Goal: Ask a question: Seek information or help from site administrators or community

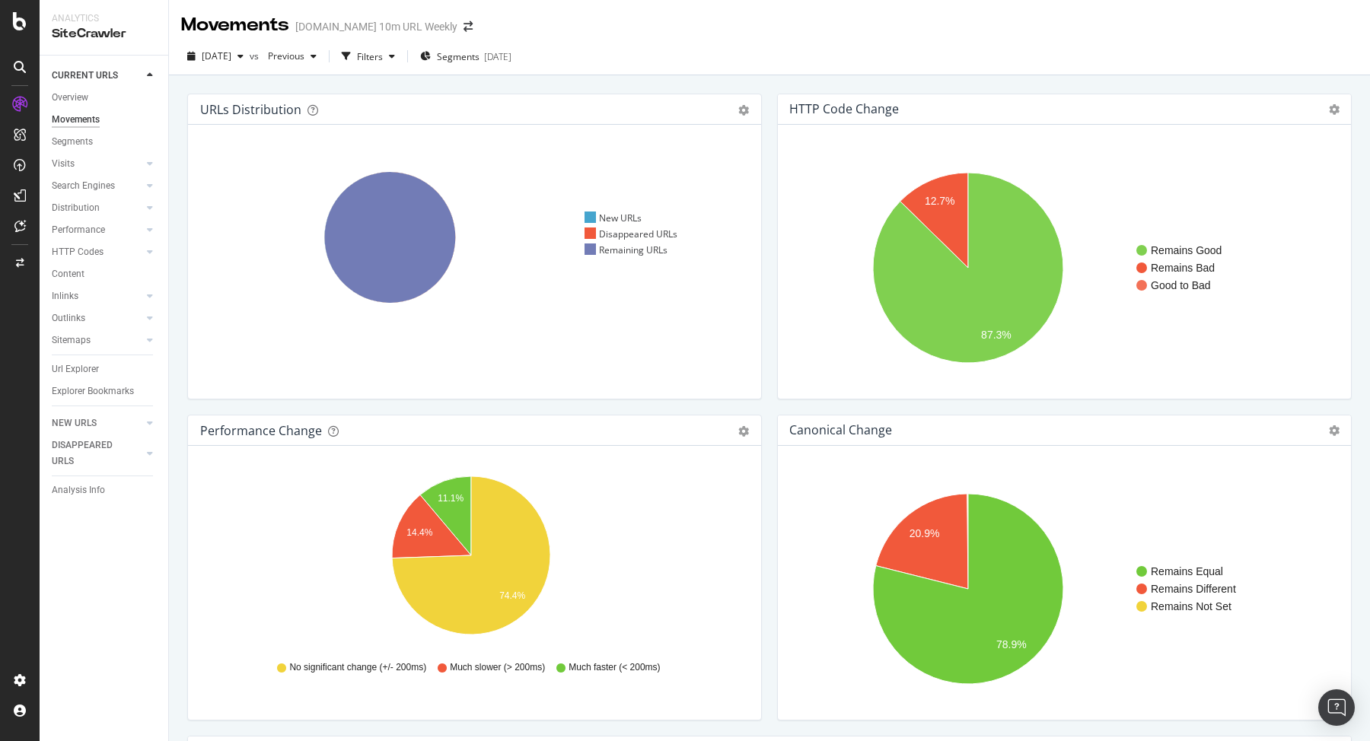
scroll to position [601, 0]
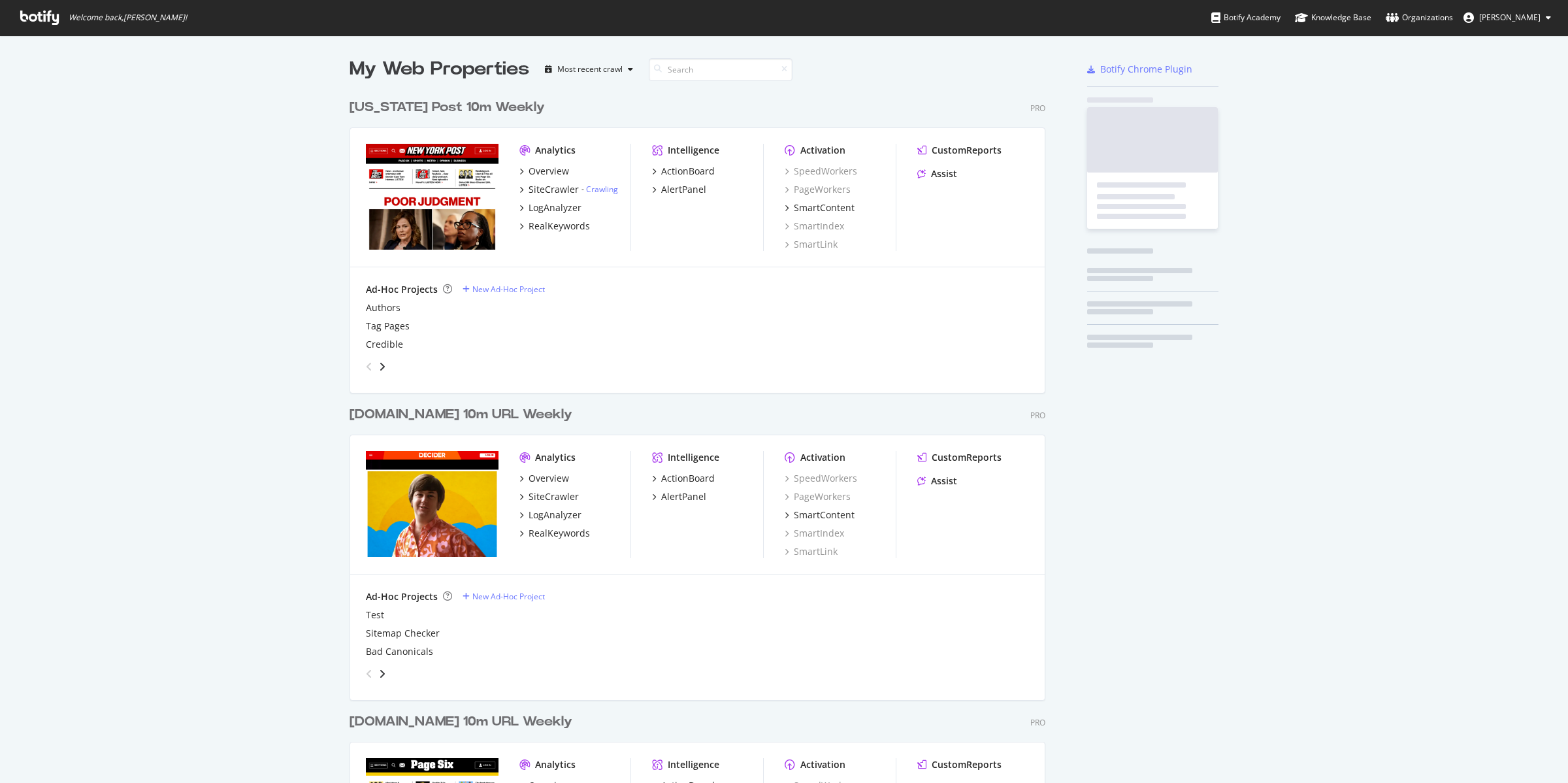
scroll to position [1553, 693]
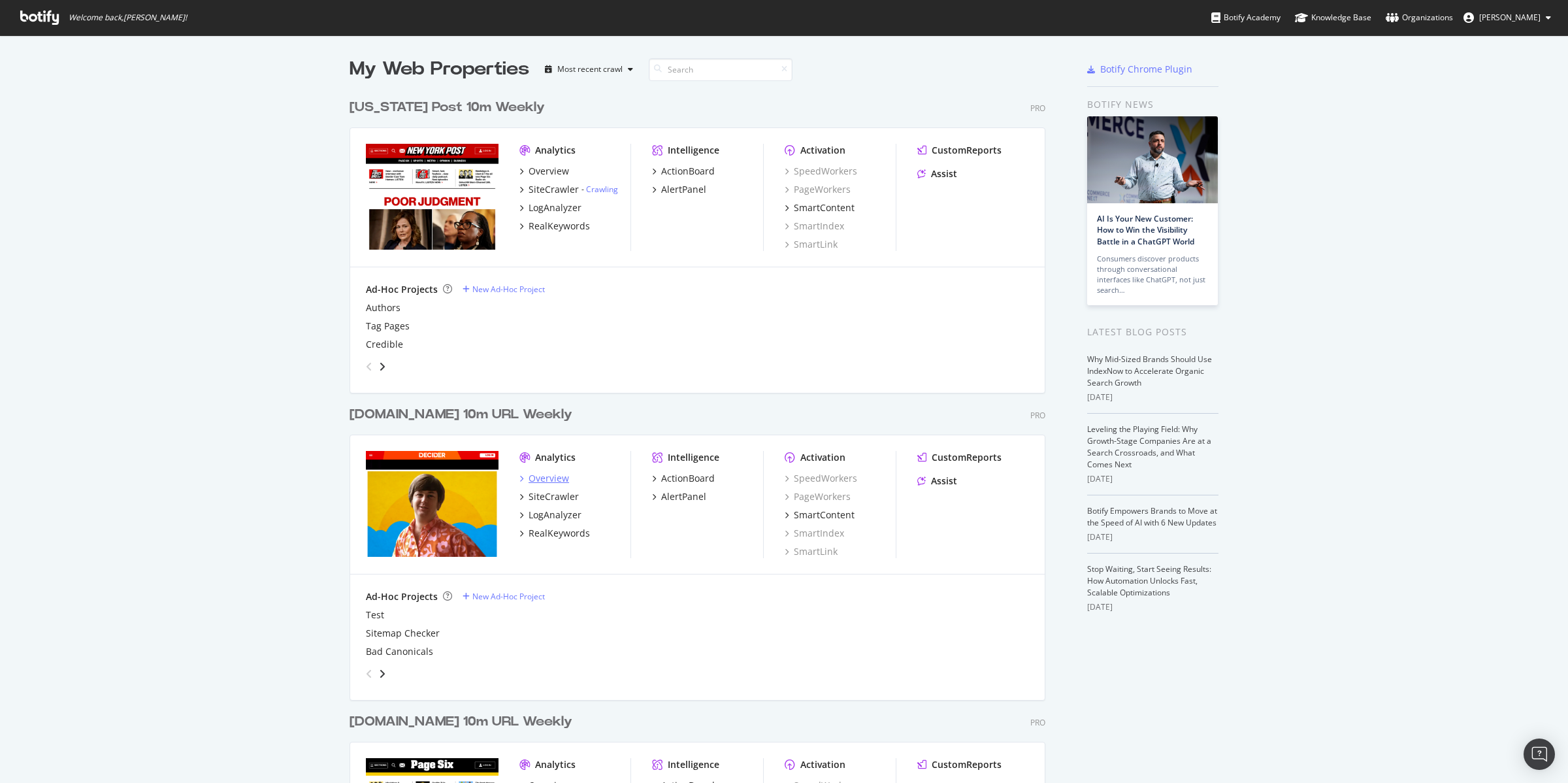
click at [532, 480] on div "Overview" at bounding box center [548, 477] width 40 height 13
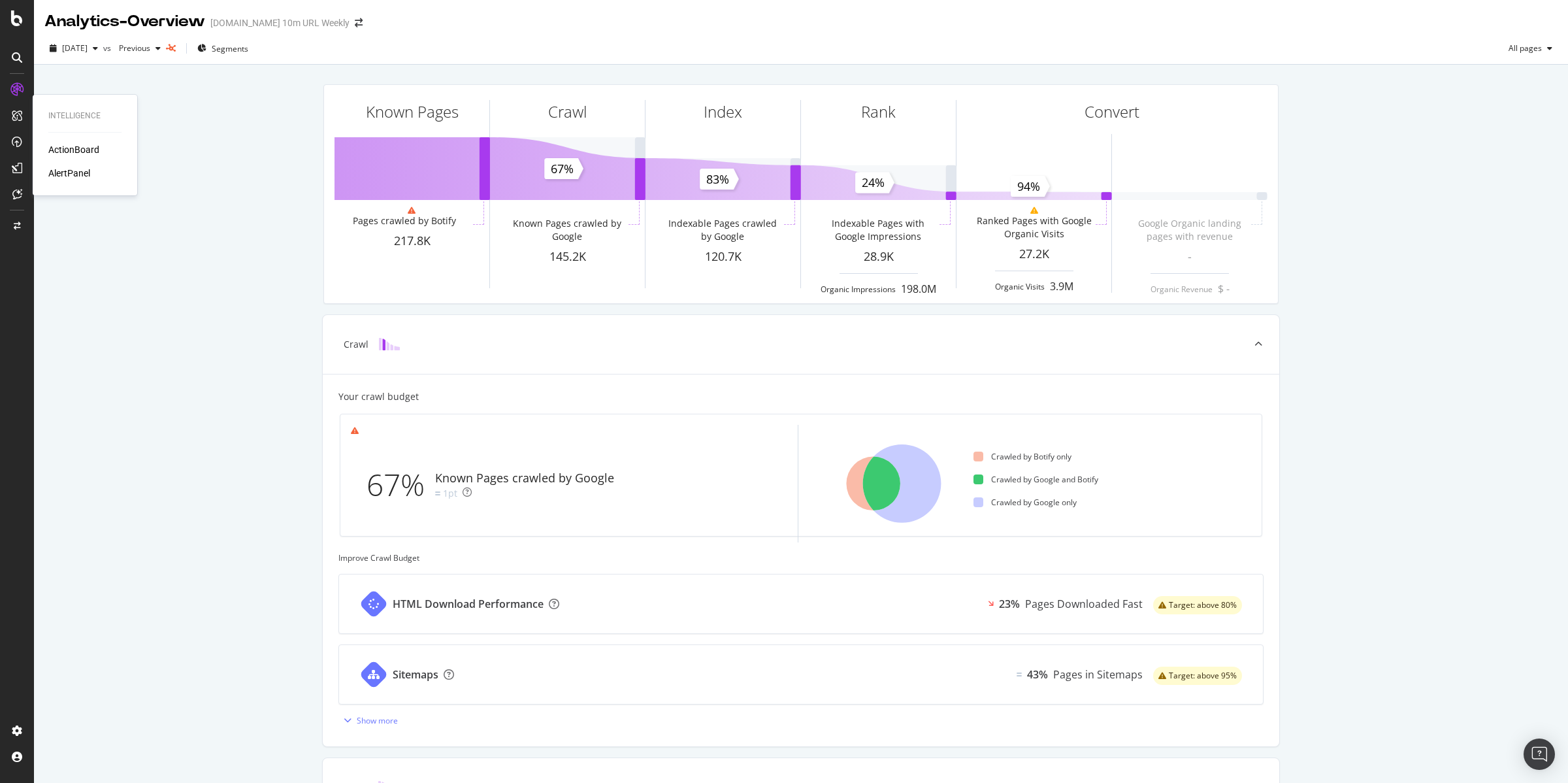
click at [70, 148] on div "ActionBoard" at bounding box center [73, 149] width 51 height 13
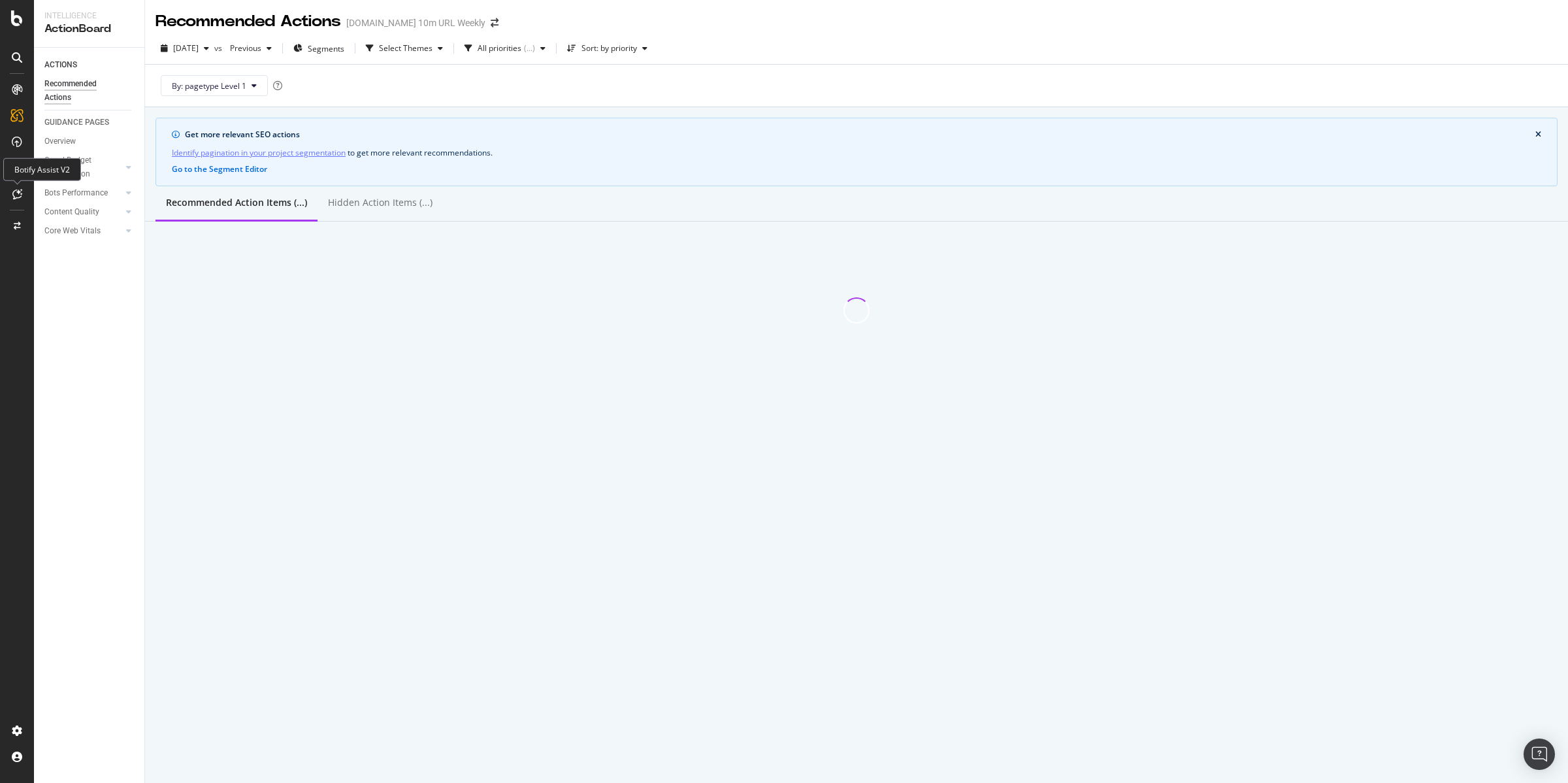
click at [16, 191] on icon at bounding box center [16, 194] width 9 height 10
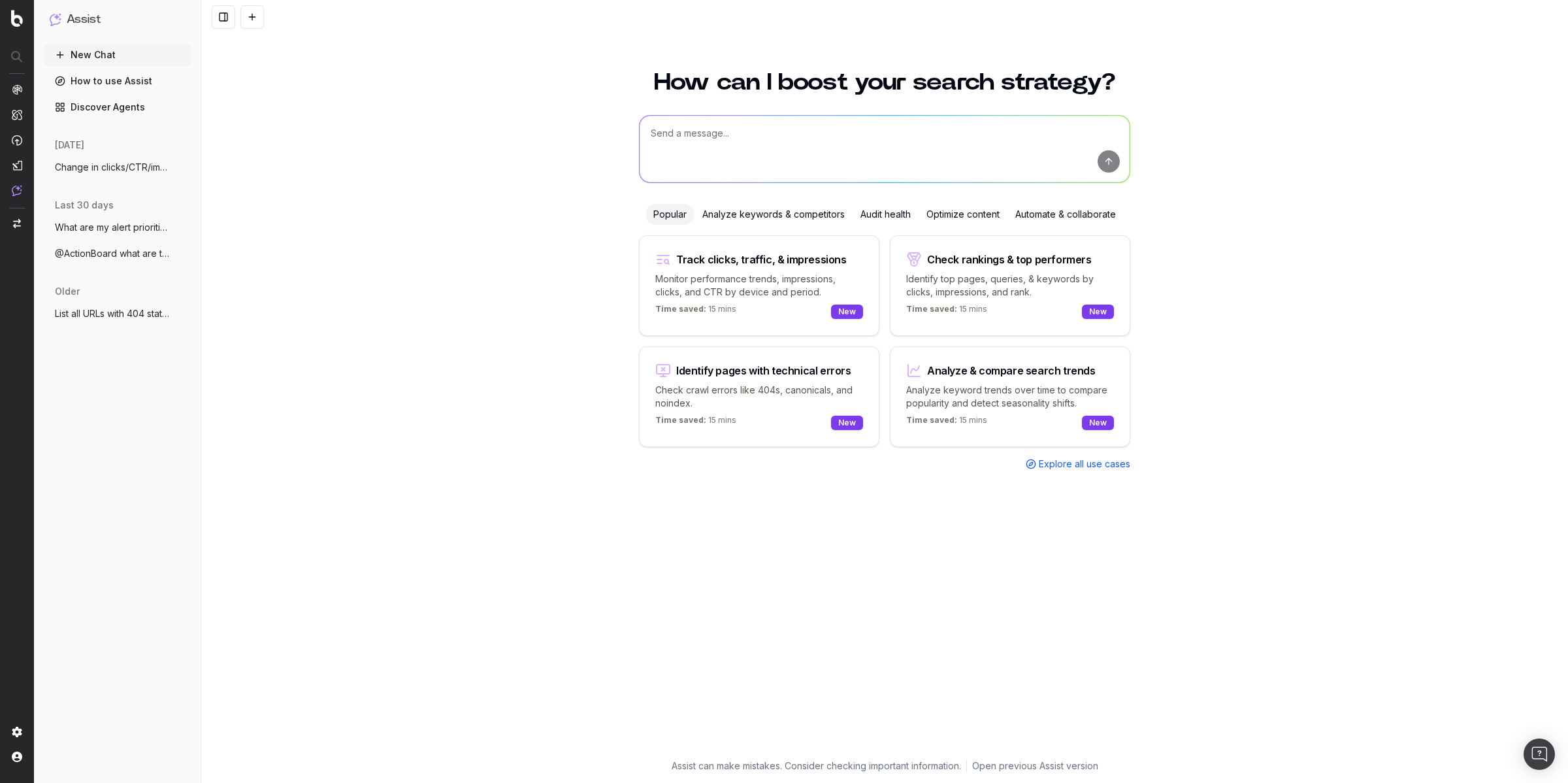
click at [135, 228] on span "What are my alert priorities?" at bounding box center [112, 227] width 115 height 13
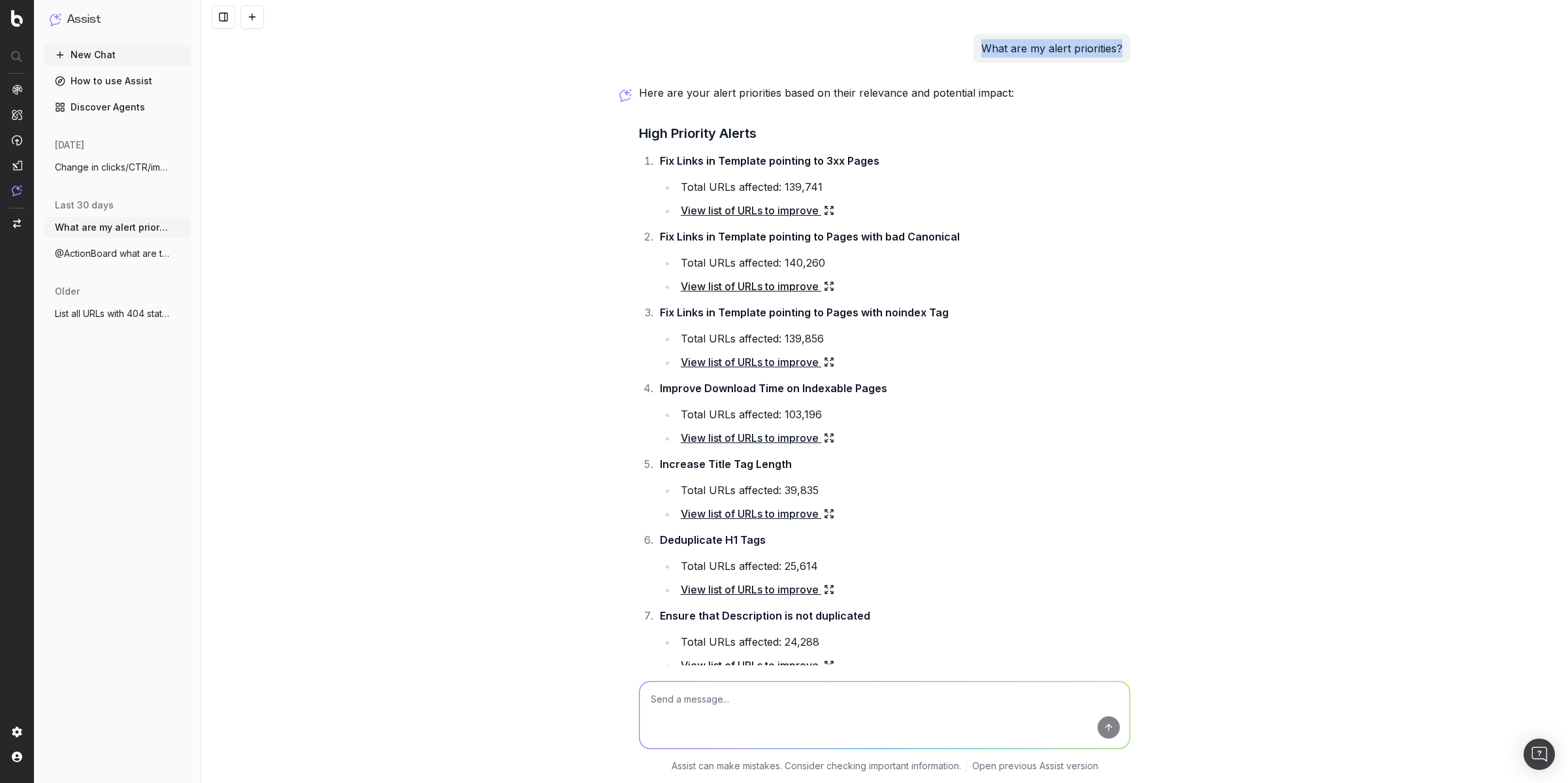
drag, startPoint x: 978, startPoint y: 48, endPoint x: 1125, endPoint y: 46, distance: 147.0
click at [1125, 46] on div "What are my alert priorities? Here are your alert priorities based on their rel…" at bounding box center [884, 718] width 501 height 1367
copy p "What are my alert priorities?"
click at [21, 21] on img at bounding box center [17, 18] width 12 height 17
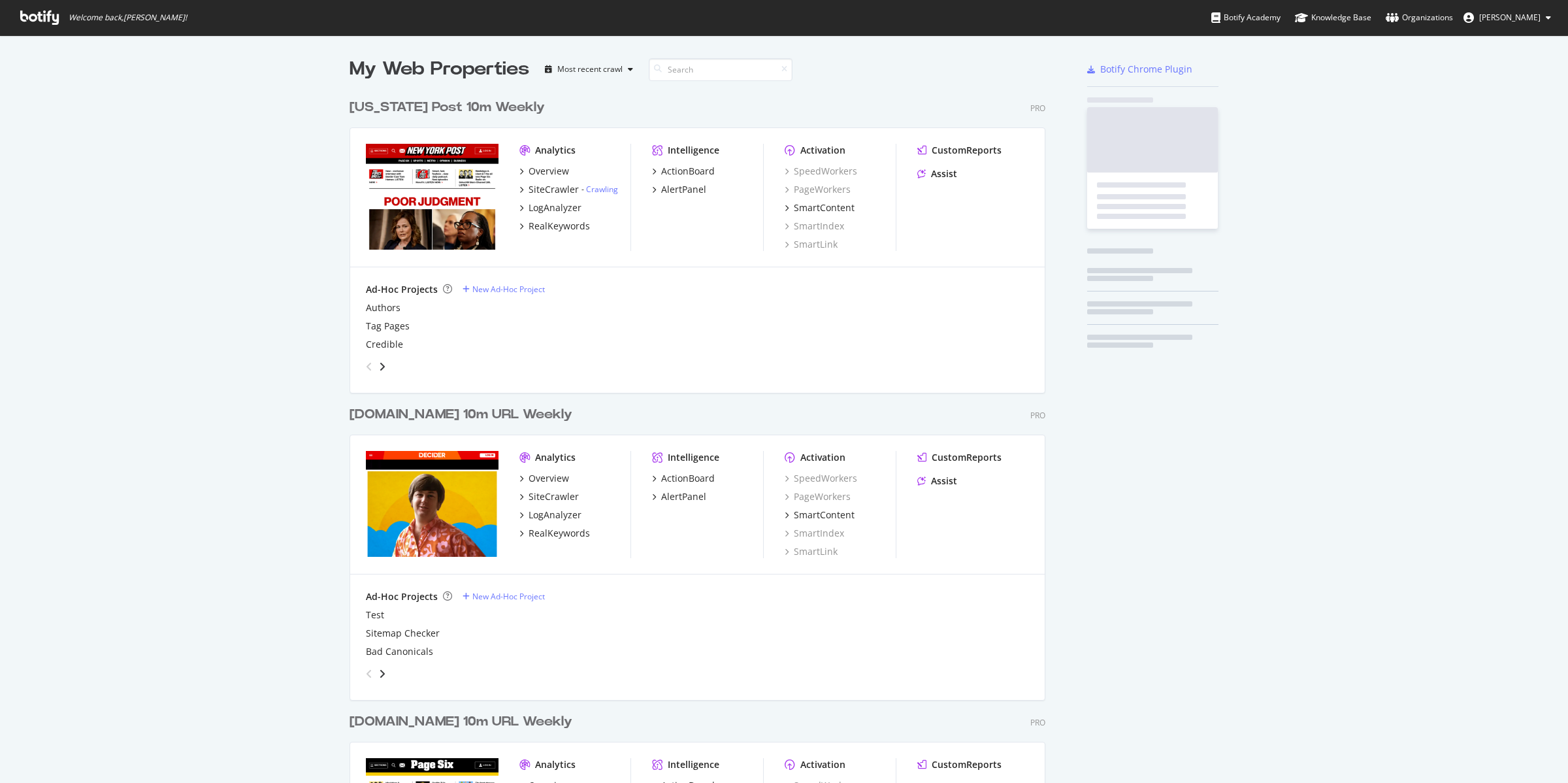
scroll to position [1553, 693]
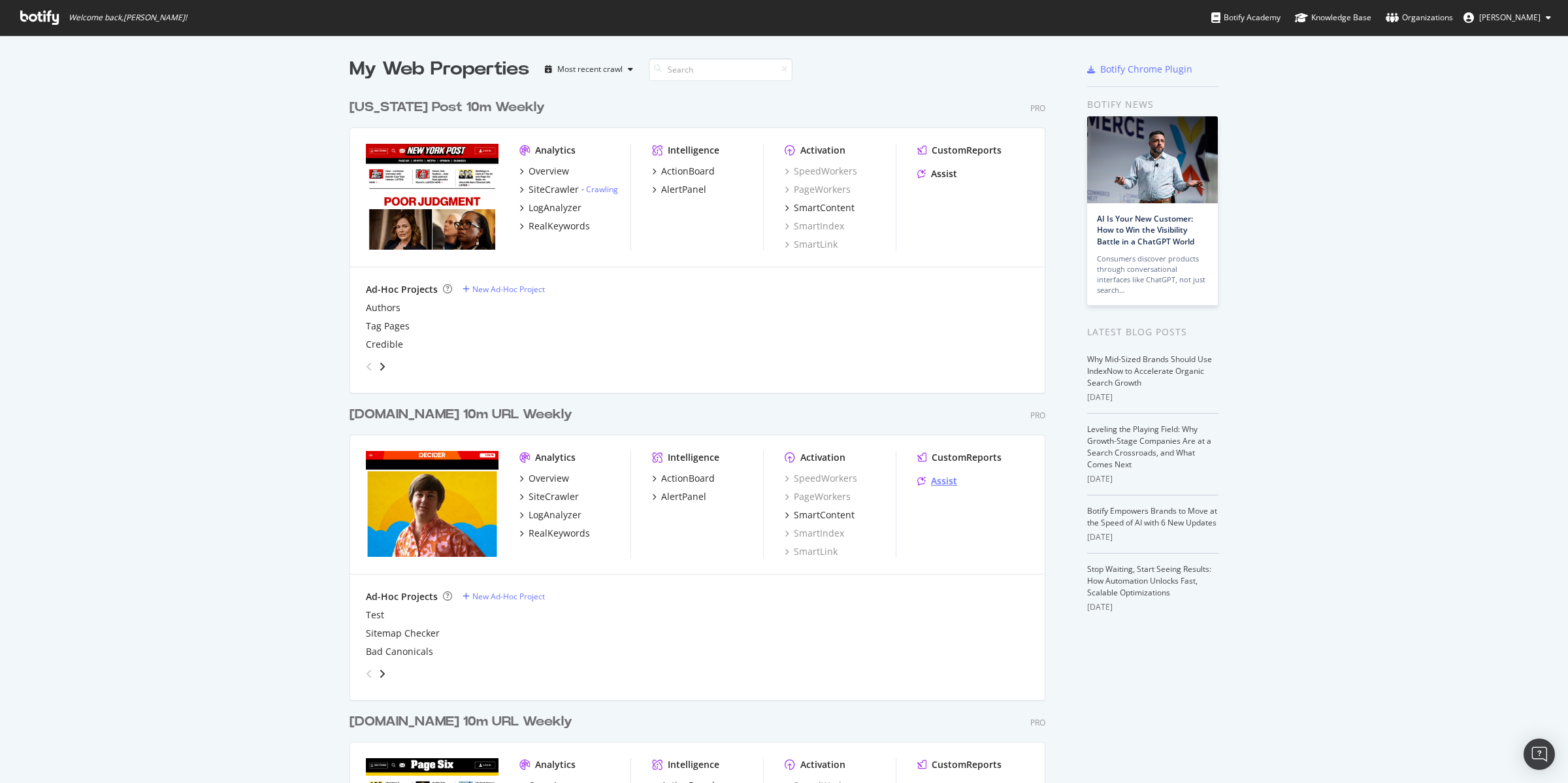
click at [939, 482] on div "Assist" at bounding box center [944, 481] width 26 height 13
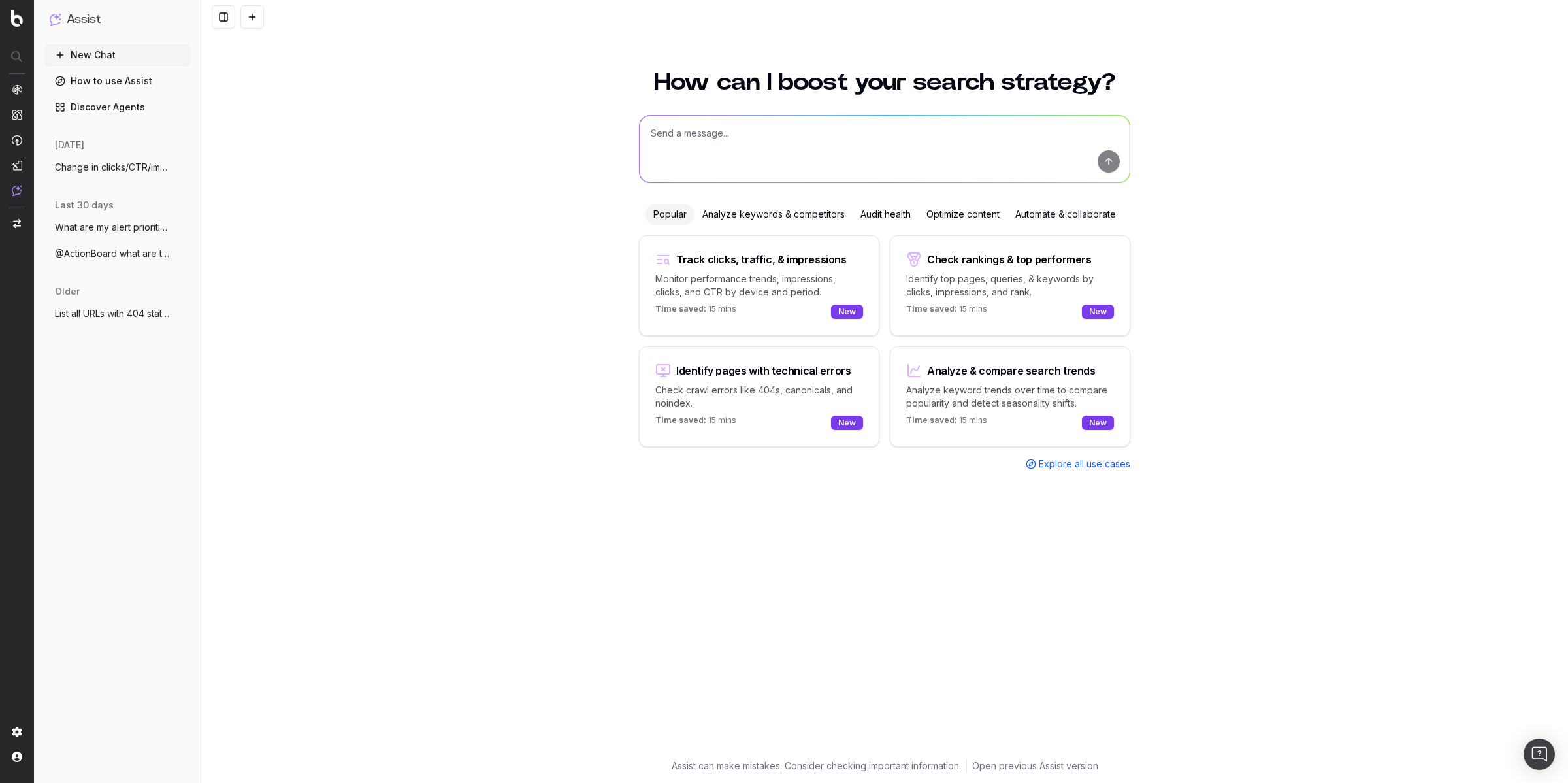
click at [684, 137] on textarea at bounding box center [884, 149] width 490 height 67
paste textarea "What are my alert priorities?"
type textarea "What are my alert priorities?"
click at [1107, 161] on button "submit" at bounding box center [1109, 161] width 22 height 22
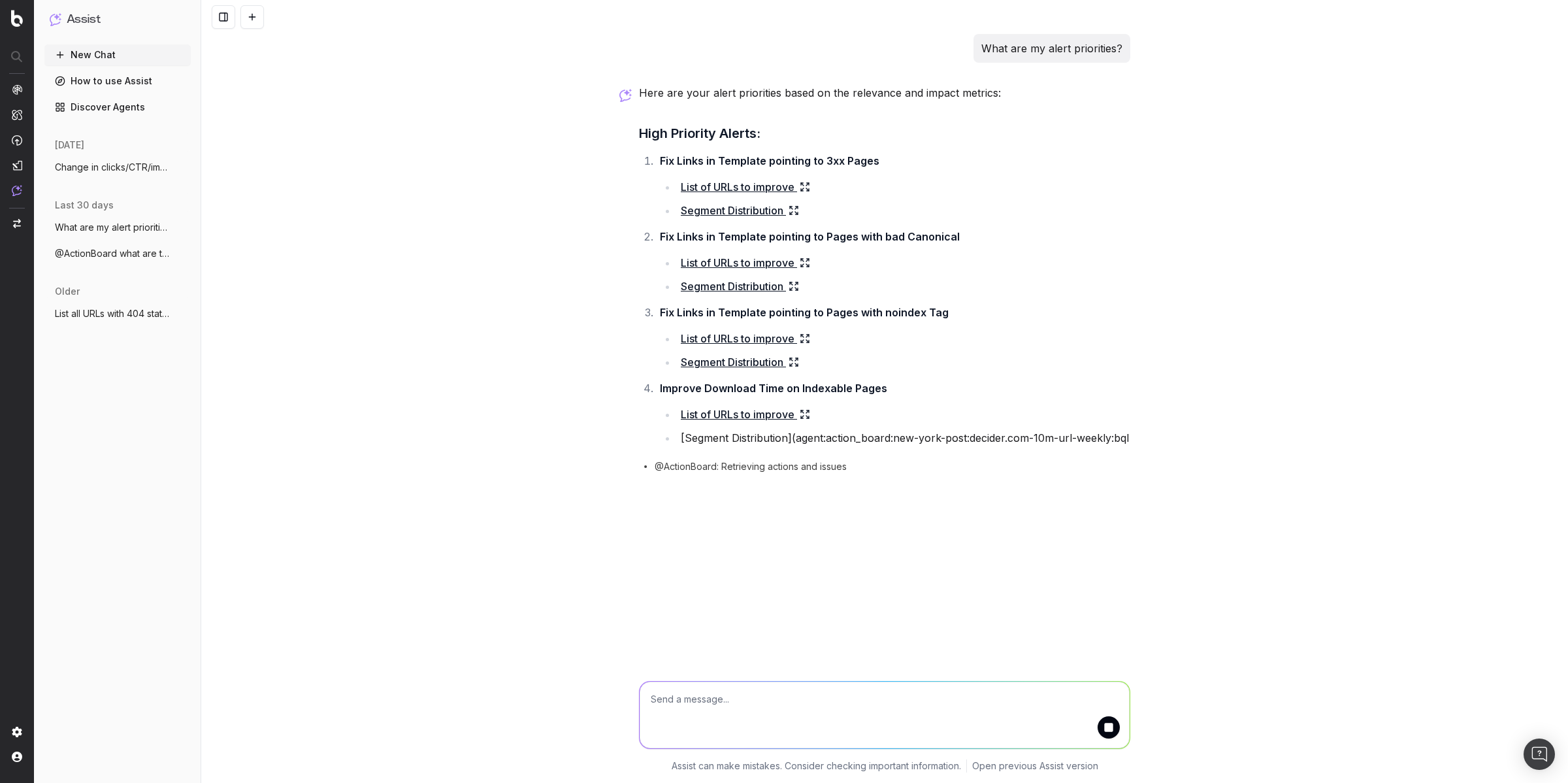
click at [808, 188] on icon at bounding box center [807, 189] width 3 height 3
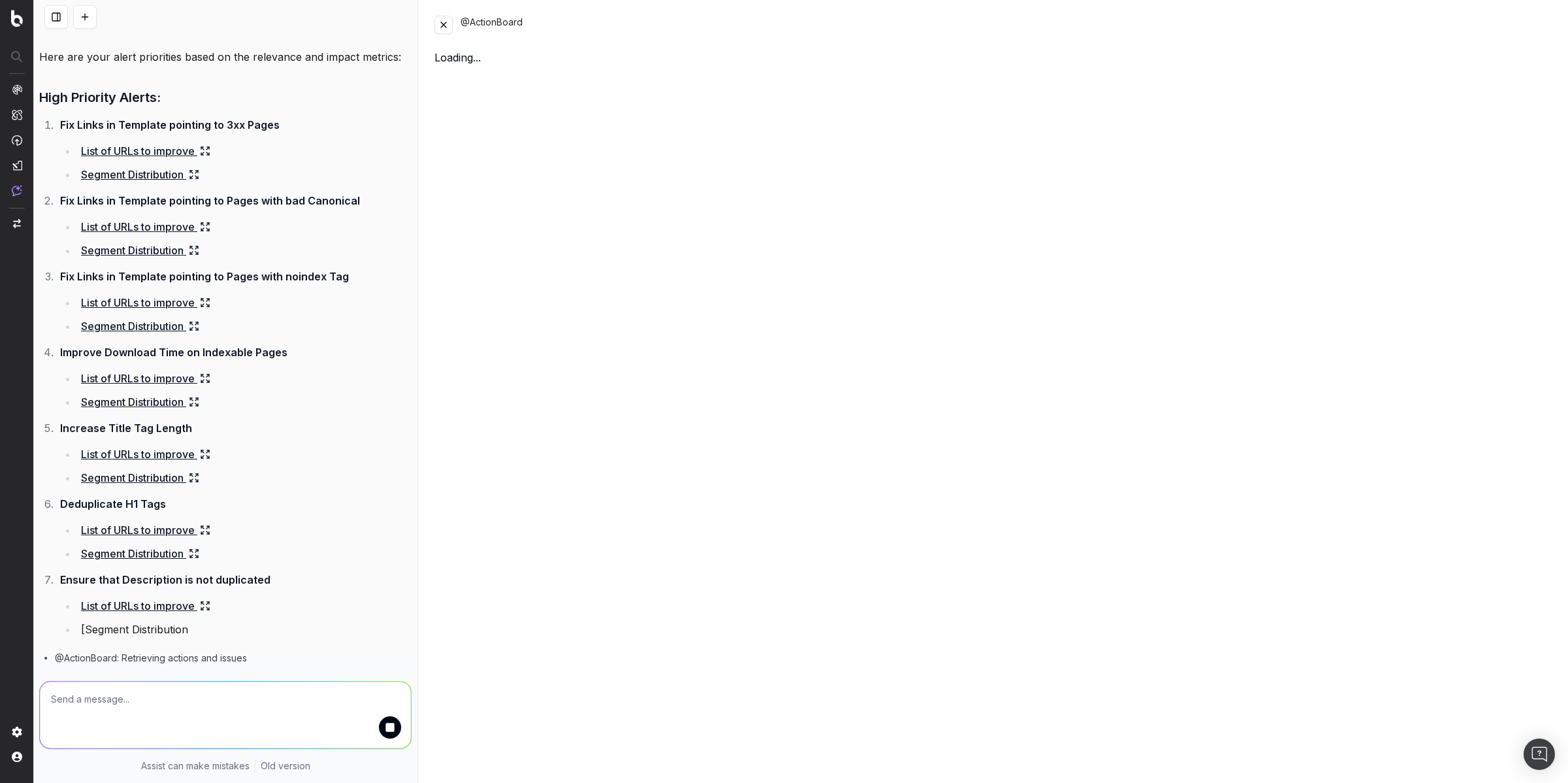
scroll to position [36, 0]
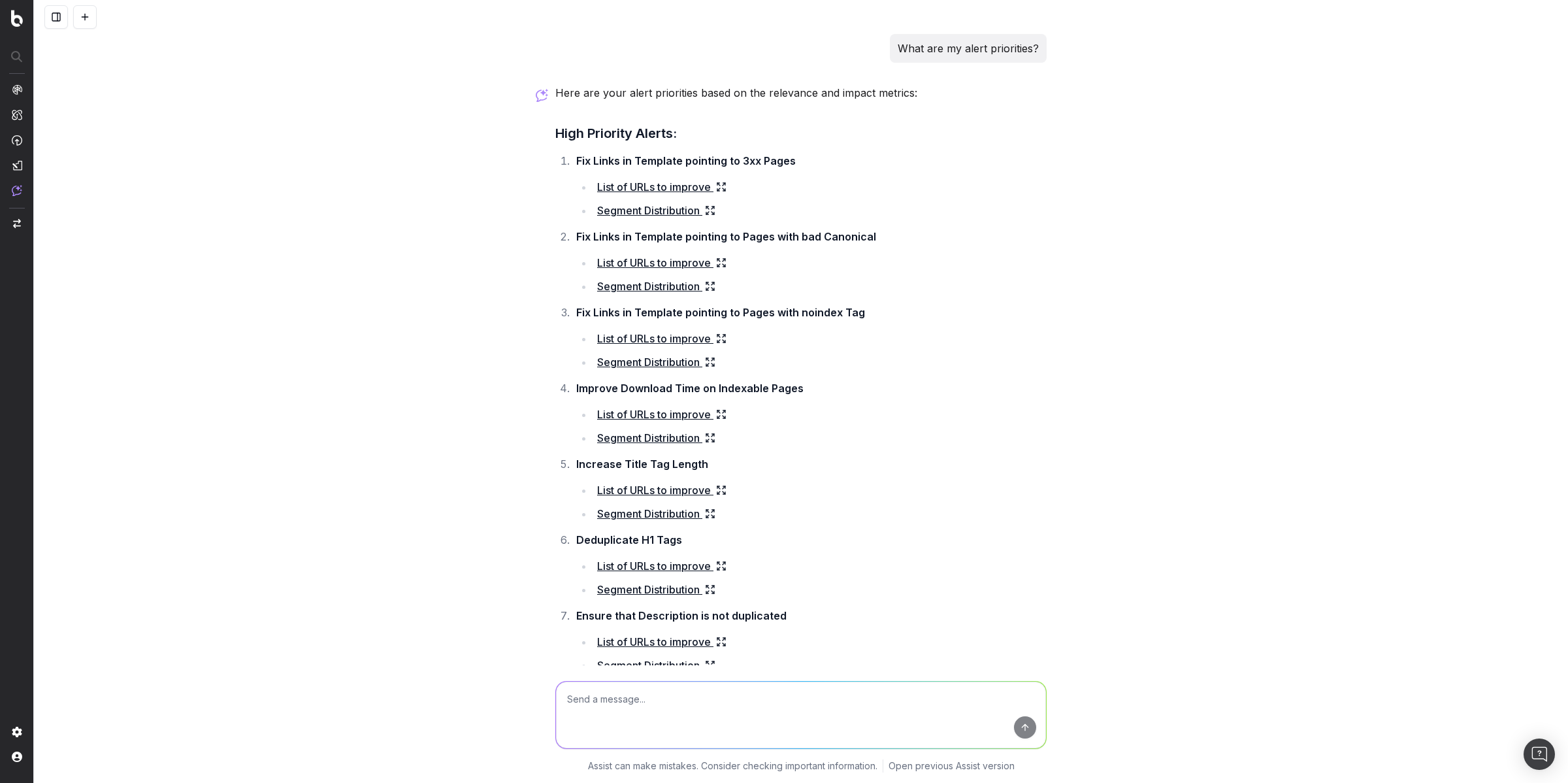
click at [716, 187] on icon at bounding box center [721, 187] width 10 height 10
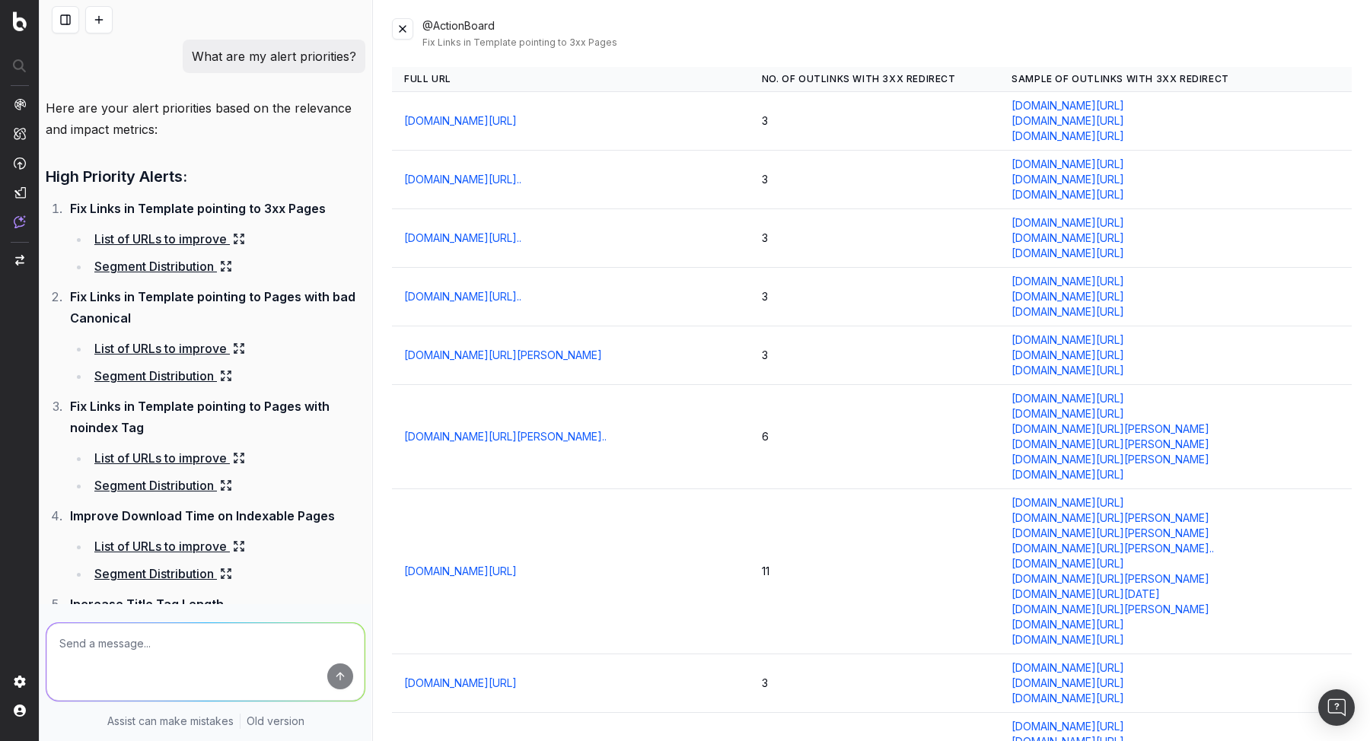
drag, startPoint x: 971, startPoint y: 114, endPoint x: 1180, endPoint y: 114, distance: 209.3
click at [1180, 114] on td "decider.com/platform/hbo-max/ decider.com/vulnerability-disclosure-program deci…" at bounding box center [1175, 121] width 352 height 59
copy link "decider.com/platform/hbo-max/"
click at [530, 363] on link "decider.com/movie/matt-rife-lucid-a-crowd-work-special/" at bounding box center [503, 355] width 198 height 15
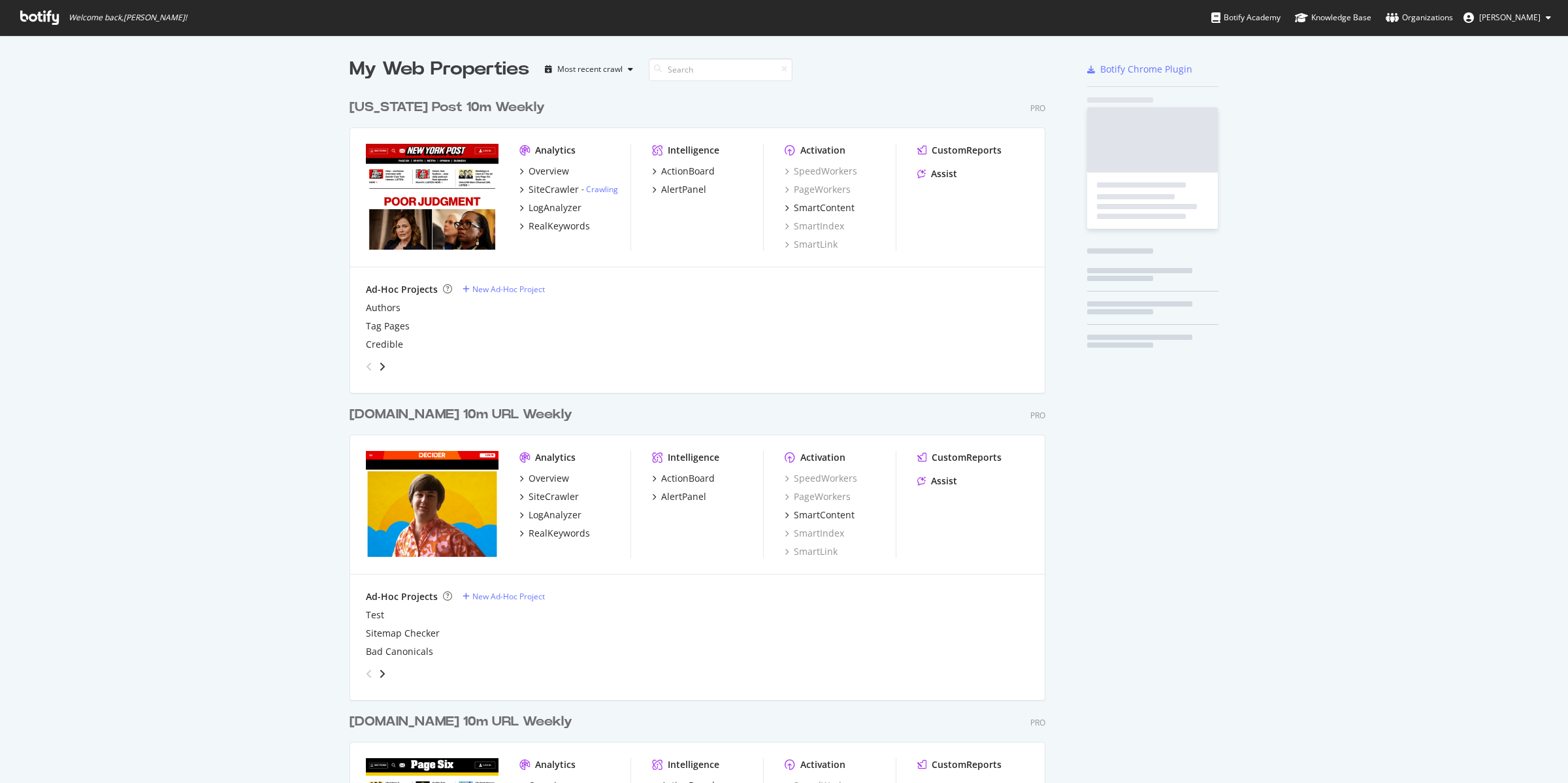
scroll to position [1553, 693]
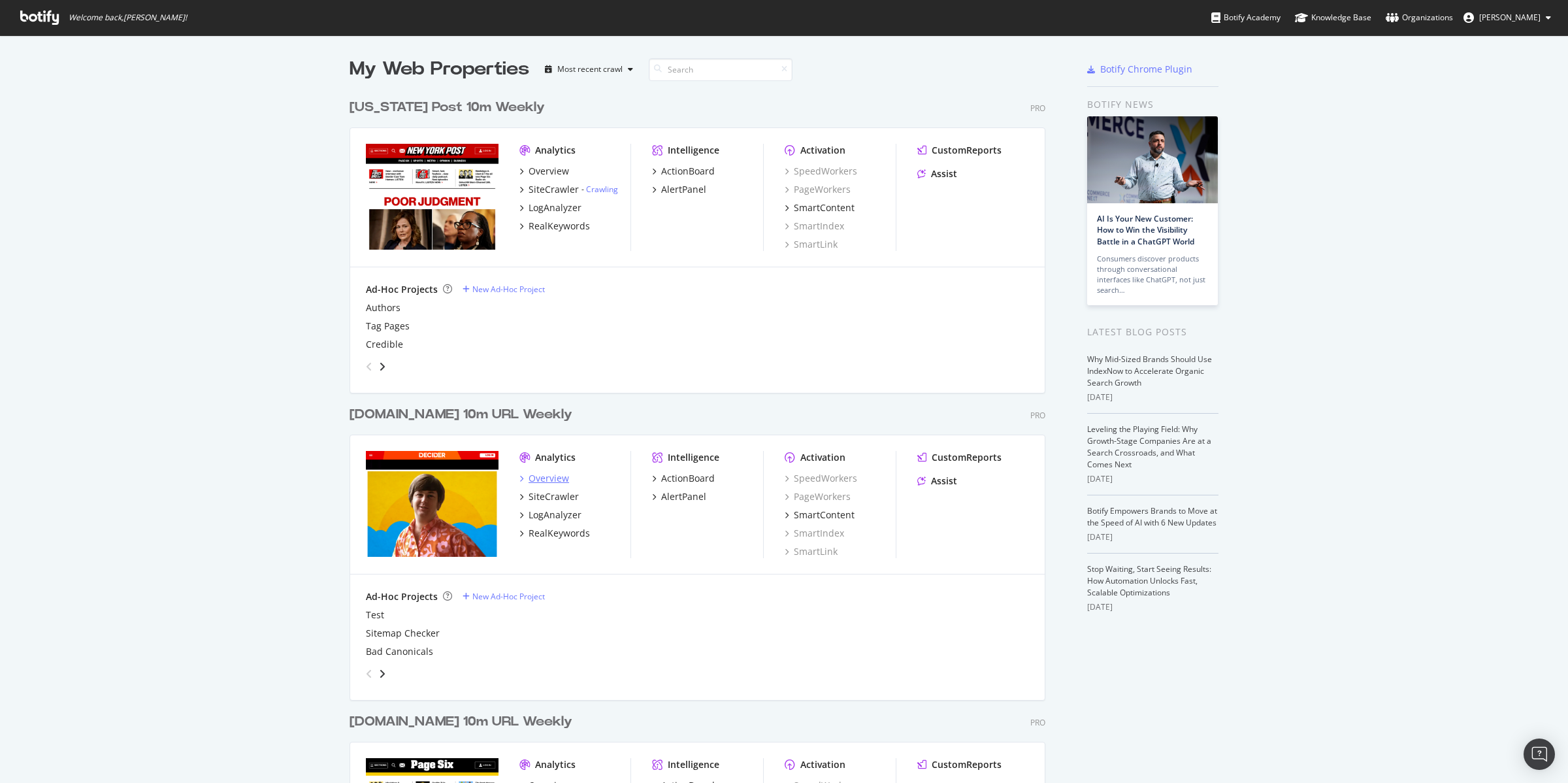
click at [540, 477] on div "Overview" at bounding box center [548, 477] width 40 height 13
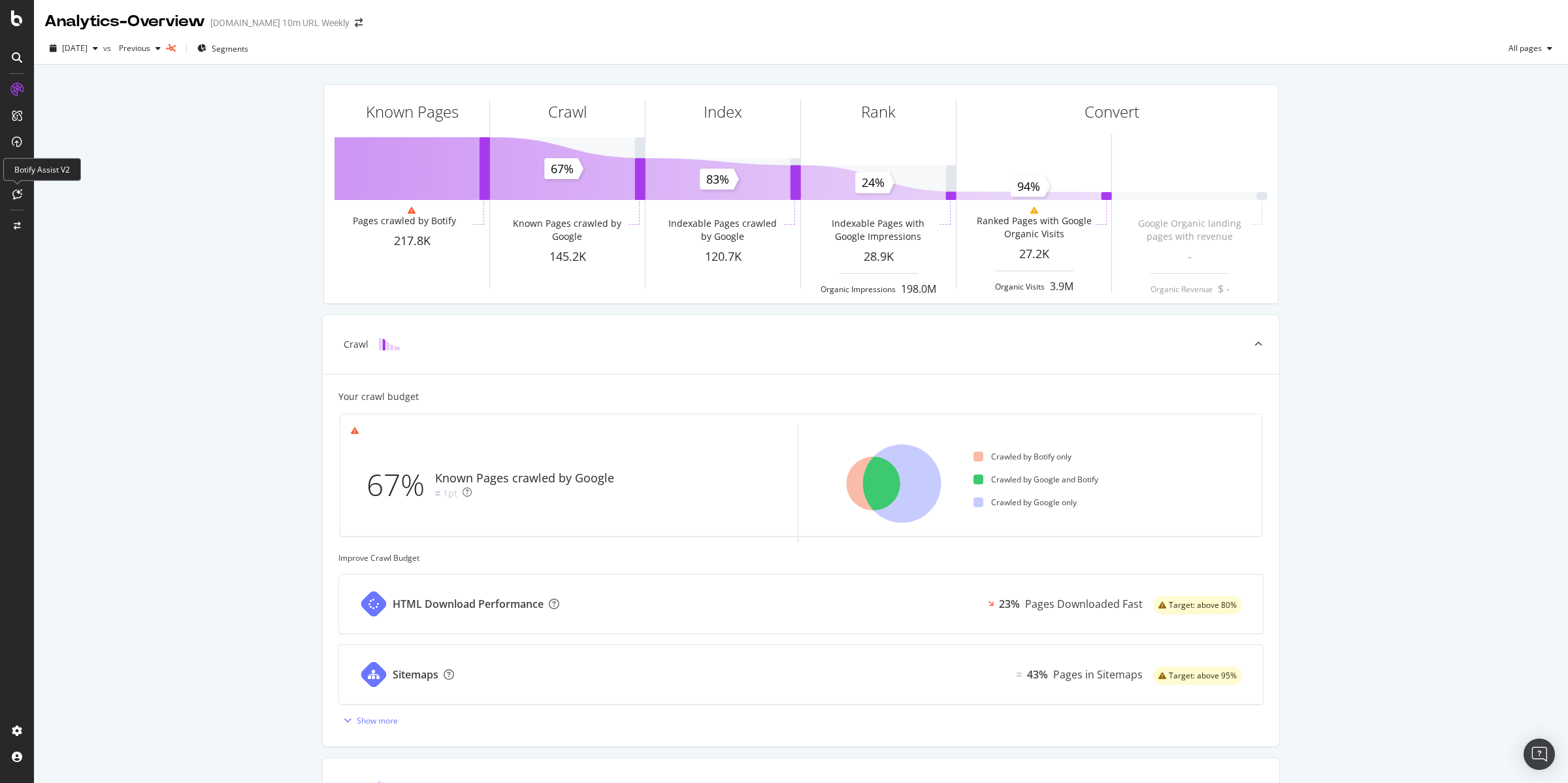
click at [23, 191] on div at bounding box center [17, 194] width 21 height 21
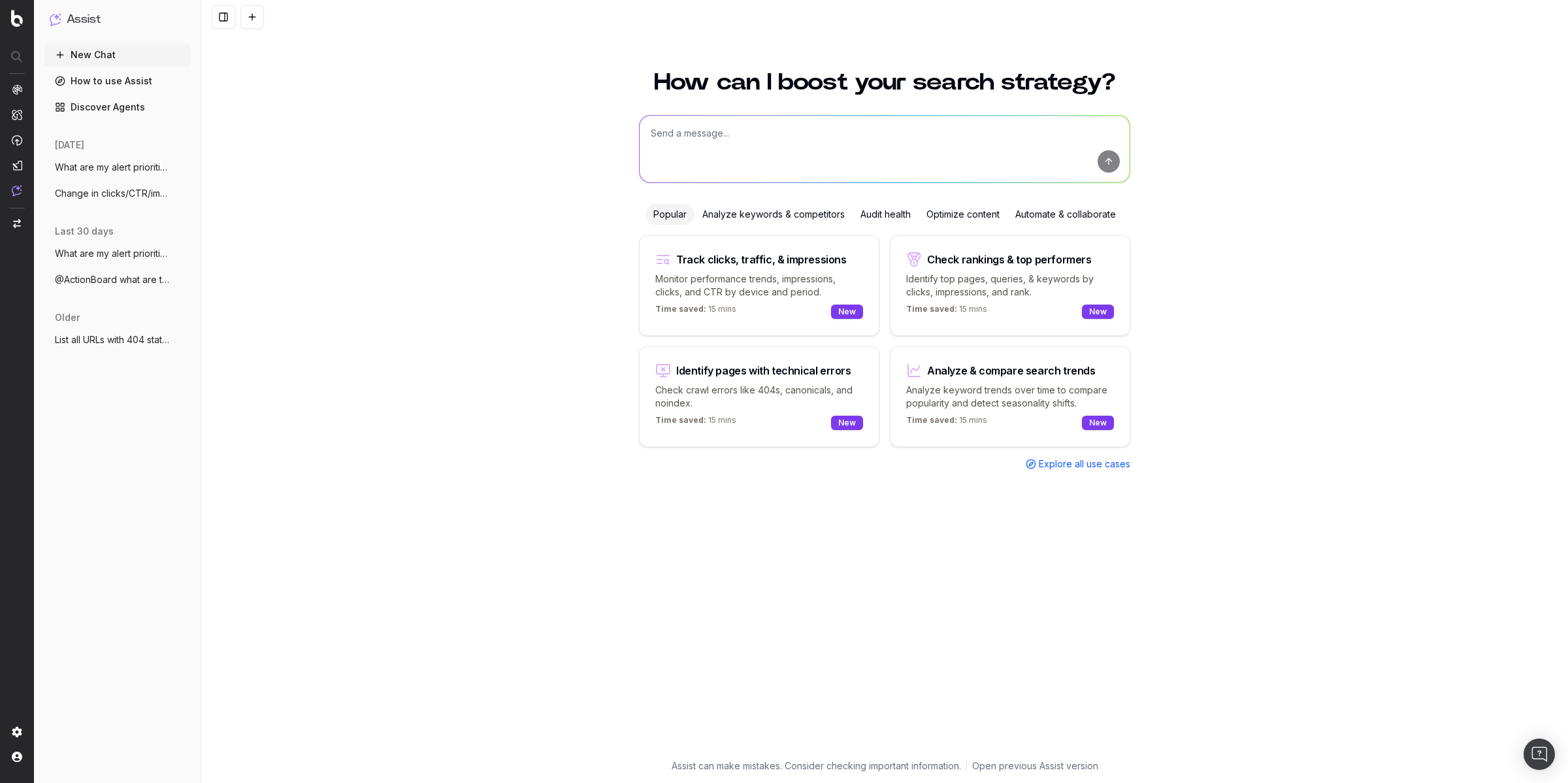
click at [130, 165] on span "What are my alert priorities?" at bounding box center [112, 167] width 115 height 13
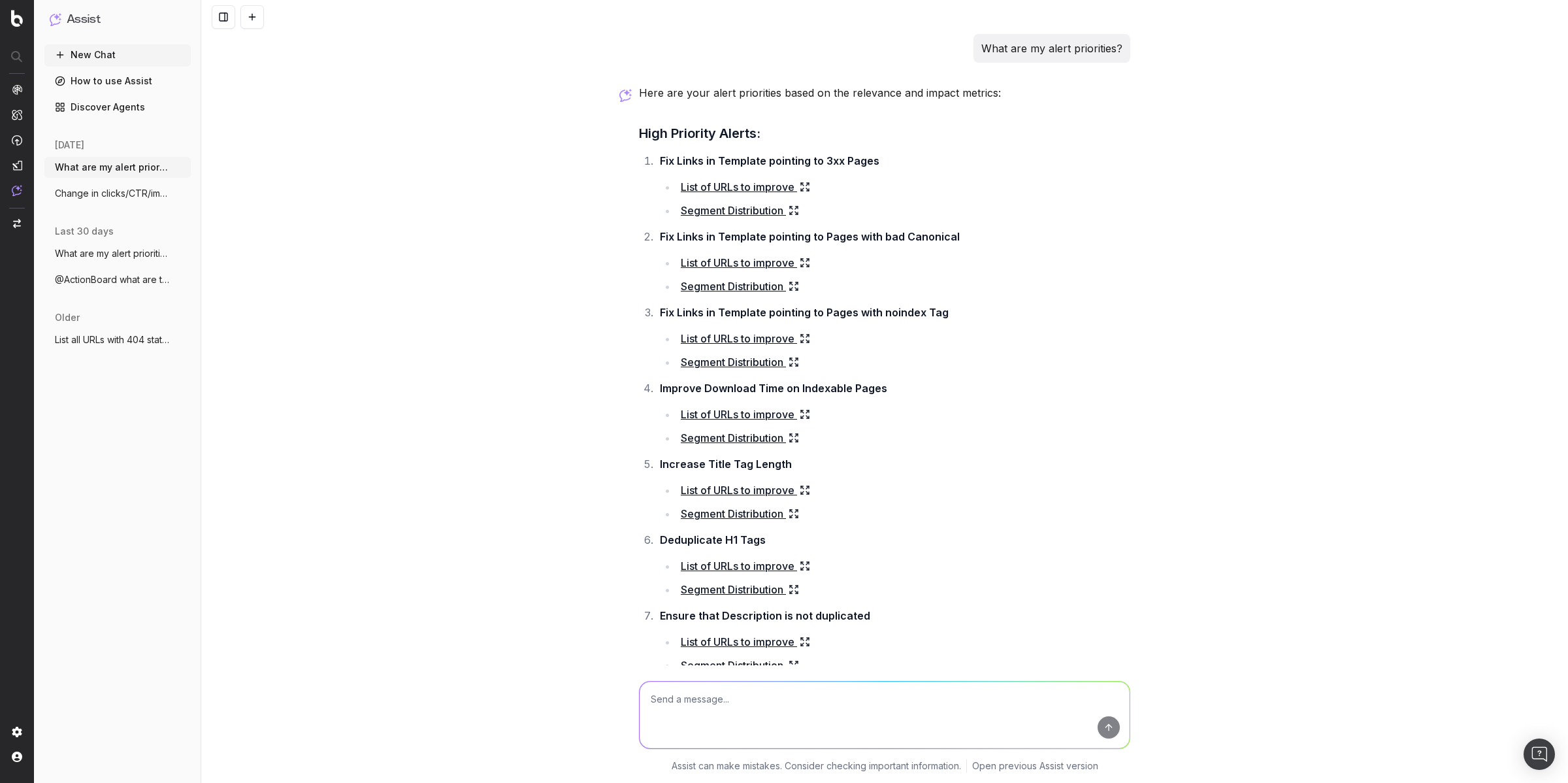
click at [711, 256] on link "List of URLs to improve" at bounding box center [745, 262] width 130 height 18
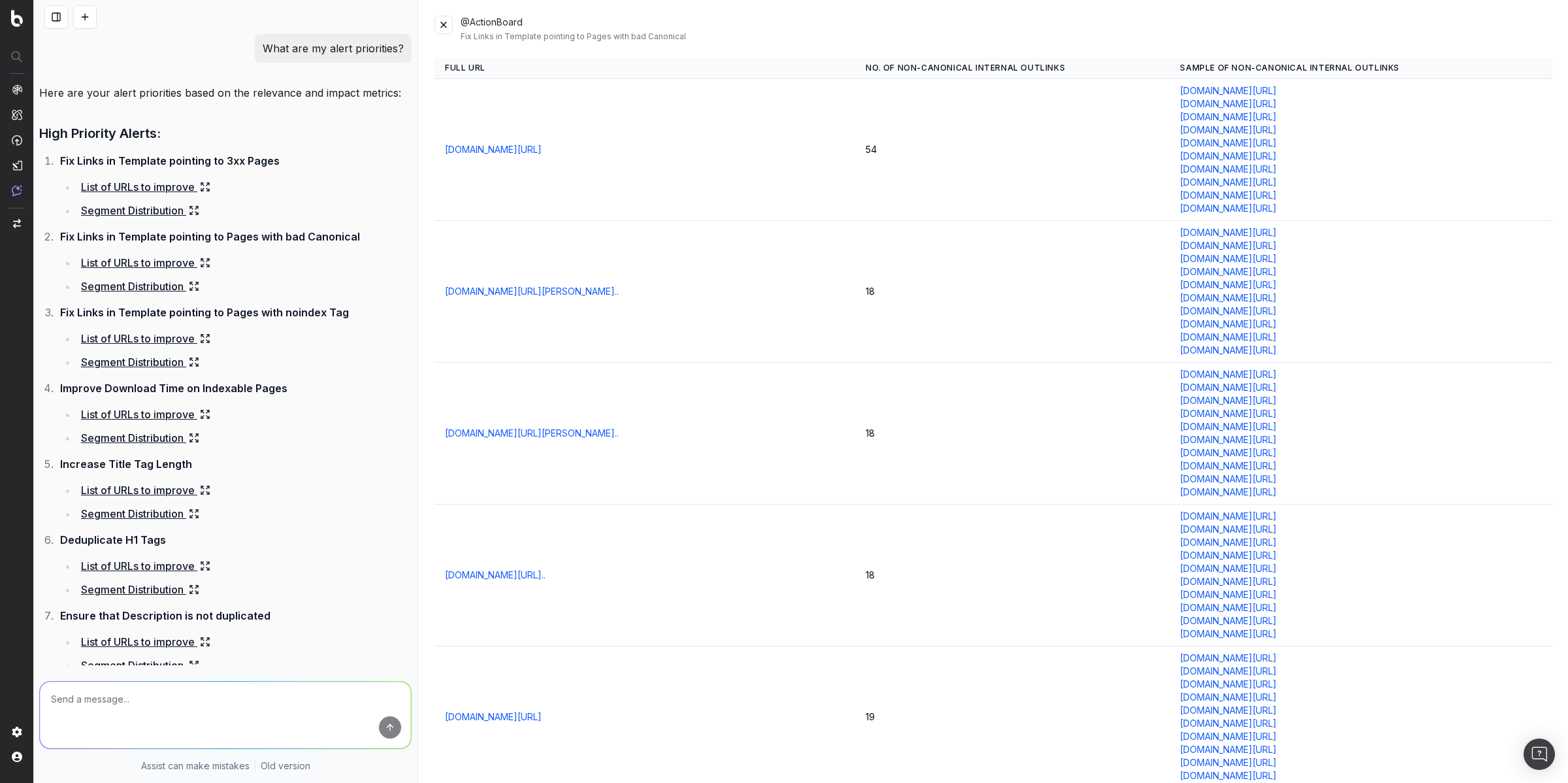
drag, startPoint x: 1135, startPoint y: 81, endPoint x: 1179, endPoint y: 217, distance: 142.9
click at [1181, 217] on td "decider.com/what-to-watch/platform/netflix/ decider.com/what-to-watch/genre/dra…" at bounding box center [1360, 149] width 383 height 142
copy td "decider.com/what-to-watch/platform/netflix/ decider.com/what-to-watch/genre/dra…"
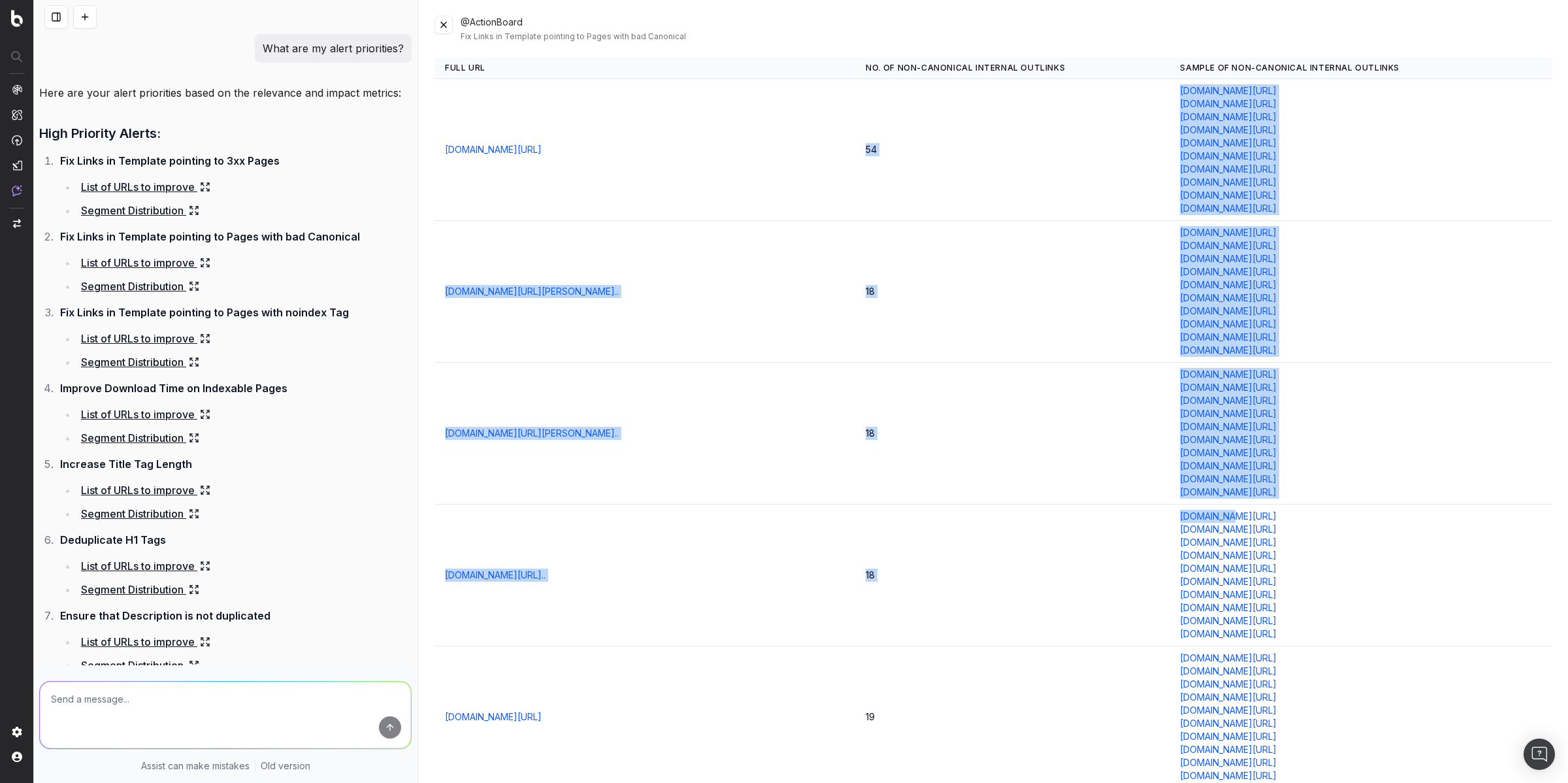
drag, startPoint x: 1128, startPoint y: 81, endPoint x: 1163, endPoint y: 468, distance: 388.6
click at [1101, 299] on td "18" at bounding box center [1012, 291] width 314 height 142
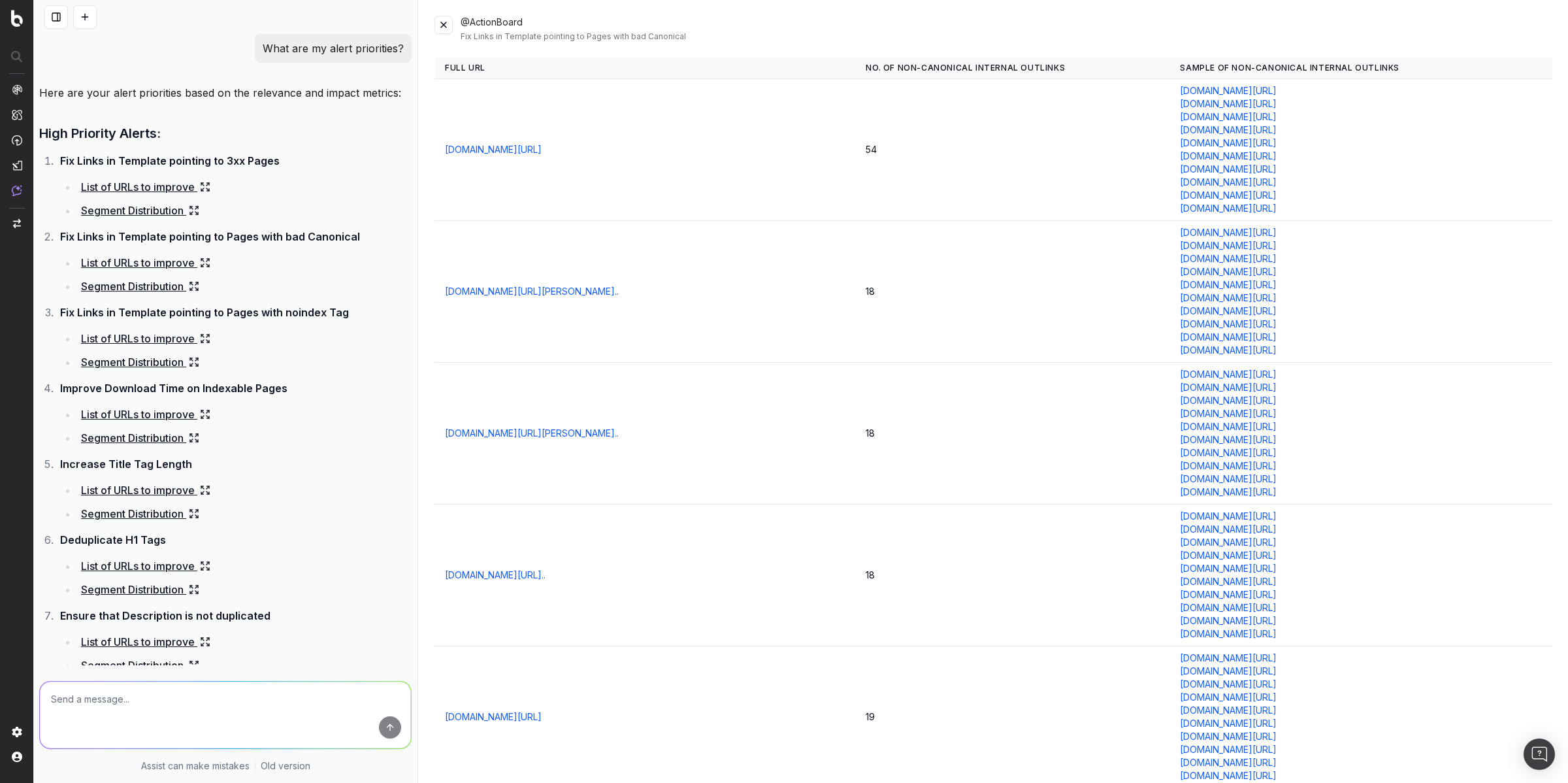
drag, startPoint x: 1130, startPoint y: 231, endPoint x: 1406, endPoint y: 351, distance: 301.0
click at [1406, 351] on td "decider.com/what-to-watch/mood/choked-up/ decider.com/what-to-watch/mood/weird/…" at bounding box center [1360, 291] width 383 height 142
copy td "decider.com/what-to-watch/mood/choked-up/ decider.com/what-to-watch/mood/weird/…"
drag, startPoint x: 1135, startPoint y: 371, endPoint x: 1380, endPoint y: 491, distance: 272.8
click at [1380, 491] on td "decider.com/what-to-watch/platform/peacock/ decider.com/what-to-watch/mood/fun/…" at bounding box center [1360, 433] width 383 height 142
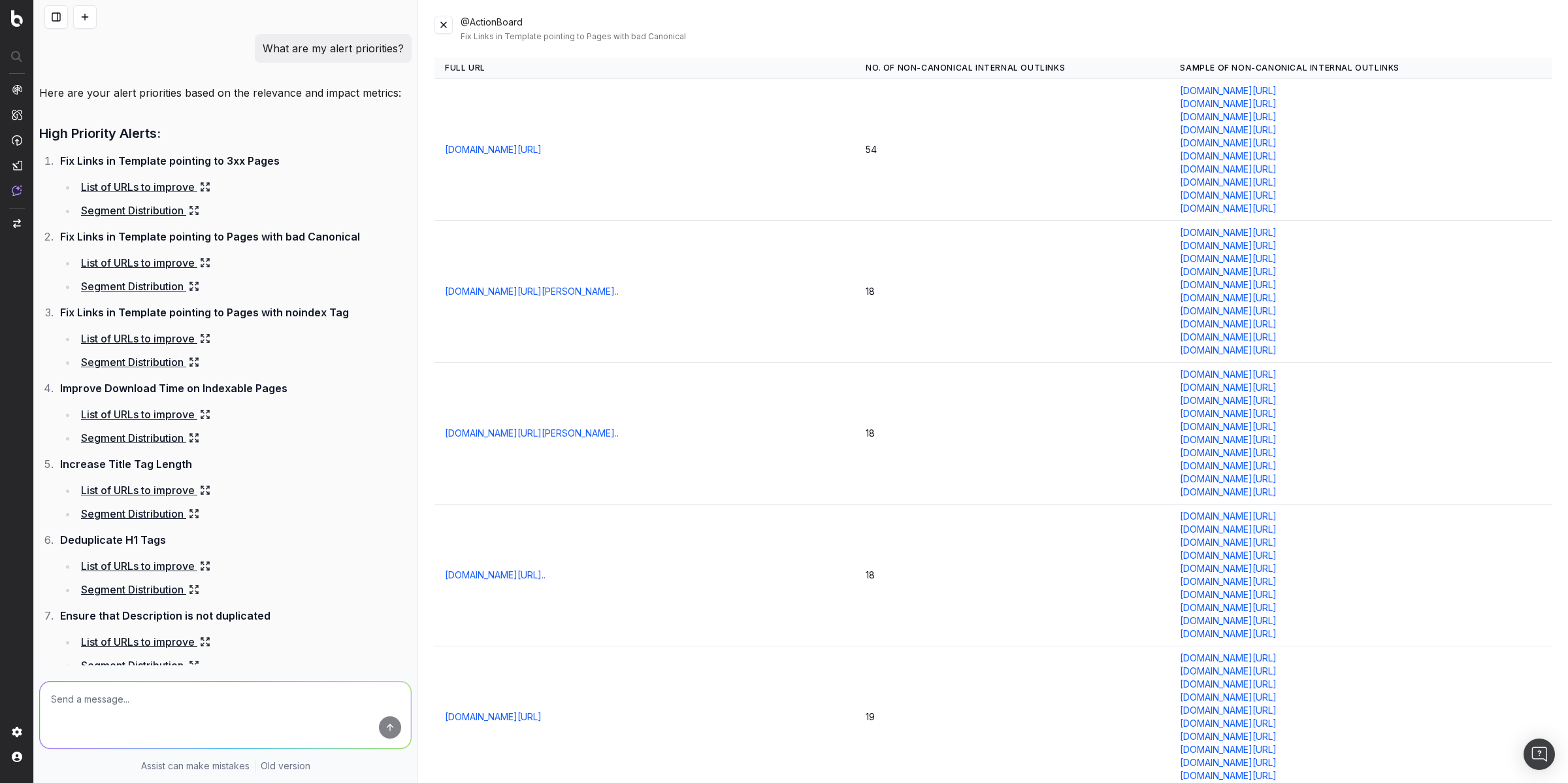
copy td "decider.com/what-to-watch/platform/peacock/ decider.com/what-to-watch/mood/fun/…"
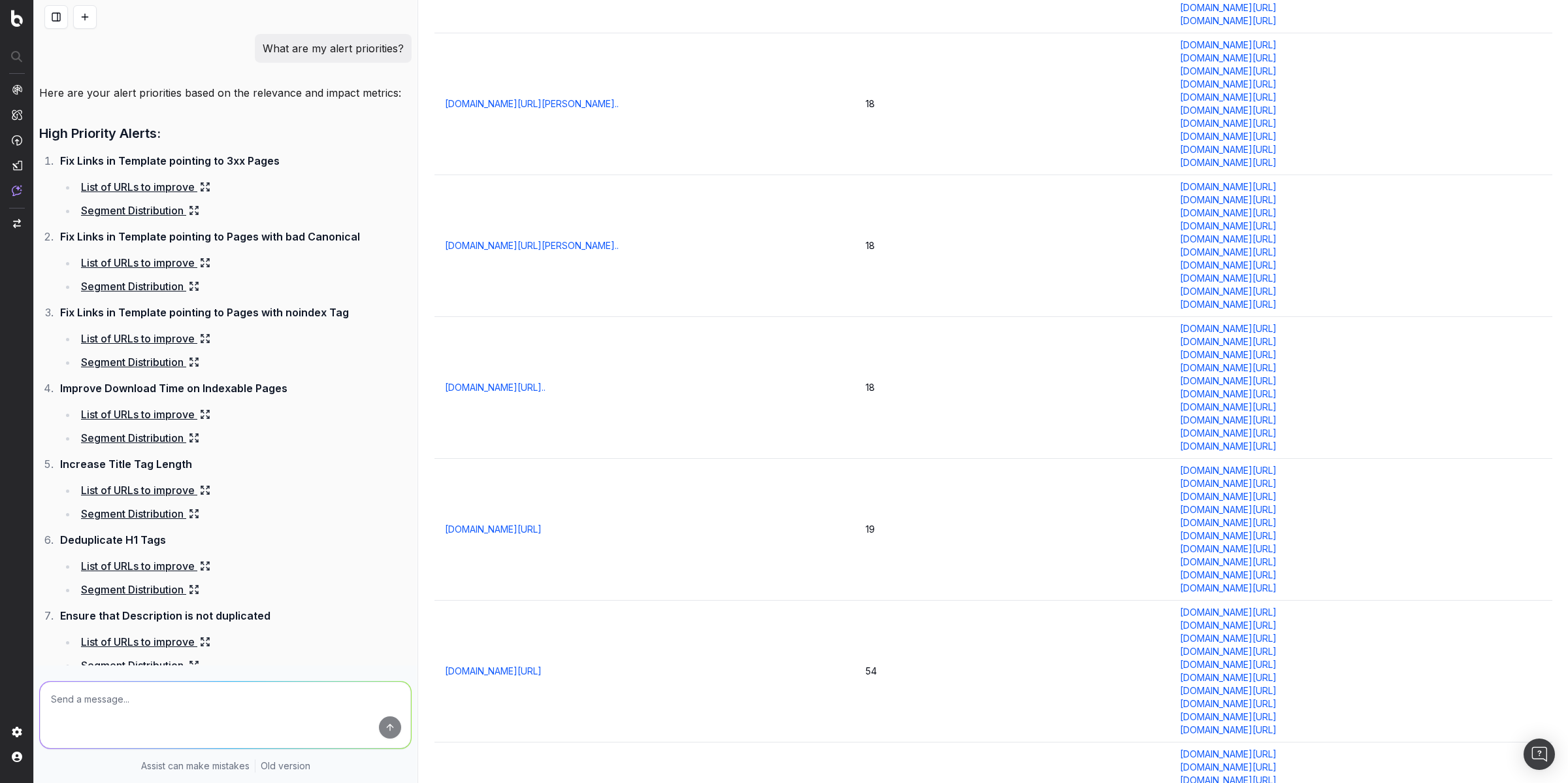
scroll to position [193, 0]
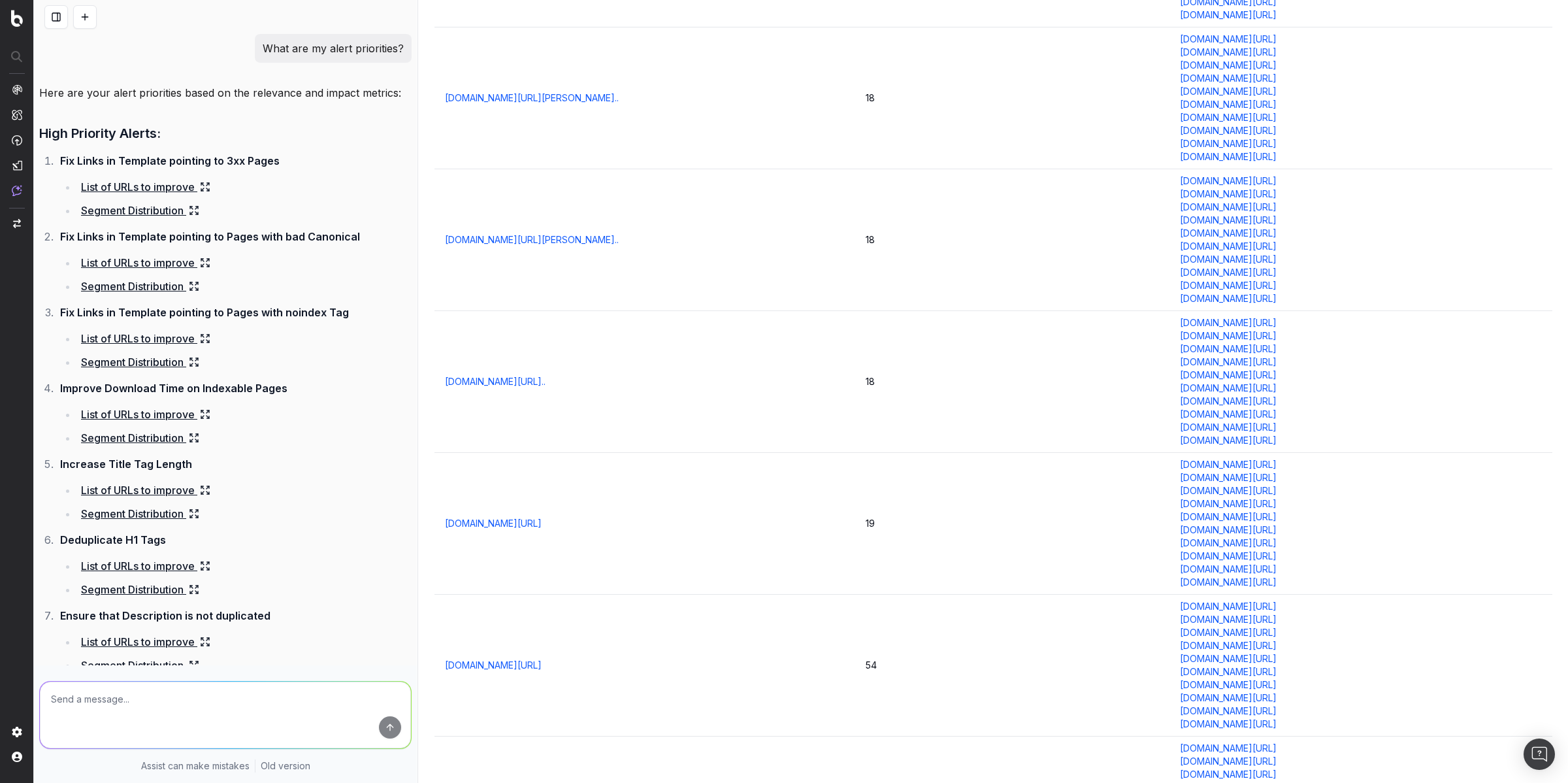
drag, startPoint x: 1343, startPoint y: 442, endPoint x: 1141, endPoint y: 324, distance: 233.9
click at [1169, 324] on td "decider.com/what-to-watch/mood/choked-up/ decider.com/what-to-watch/mood/romant…" at bounding box center [1360, 381] width 383 height 142
copy td "decider.com/what-to-watch/mood/choked-up/ decider.com/what-to-watch/mood/romant…"
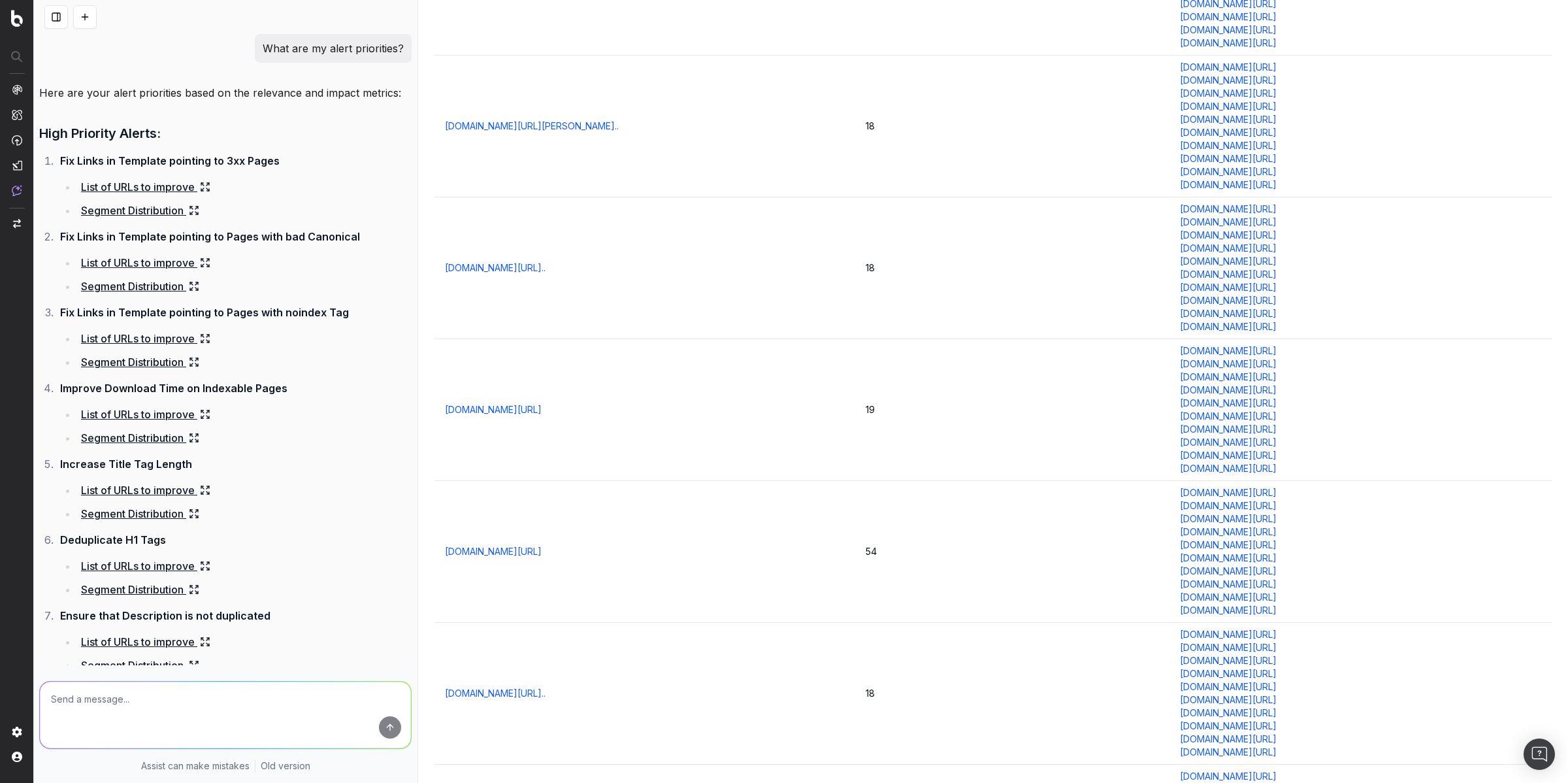
scroll to position [308, 0]
drag, startPoint x: 1405, startPoint y: 466, endPoint x: 1140, endPoint y: 353, distance: 288.1
click at [1169, 353] on td "decider.com/what-to-watch/mood/nostalgic/ decider.com/what-to-watch/genre/drama…" at bounding box center [1360, 408] width 383 height 142
copy td "decider.com/what-to-watch/mood/nostalgic/ decider.com/what-to-watch/genre/drama…"
drag, startPoint x: 1353, startPoint y: 616, endPoint x: 1141, endPoint y: 495, distance: 244.1
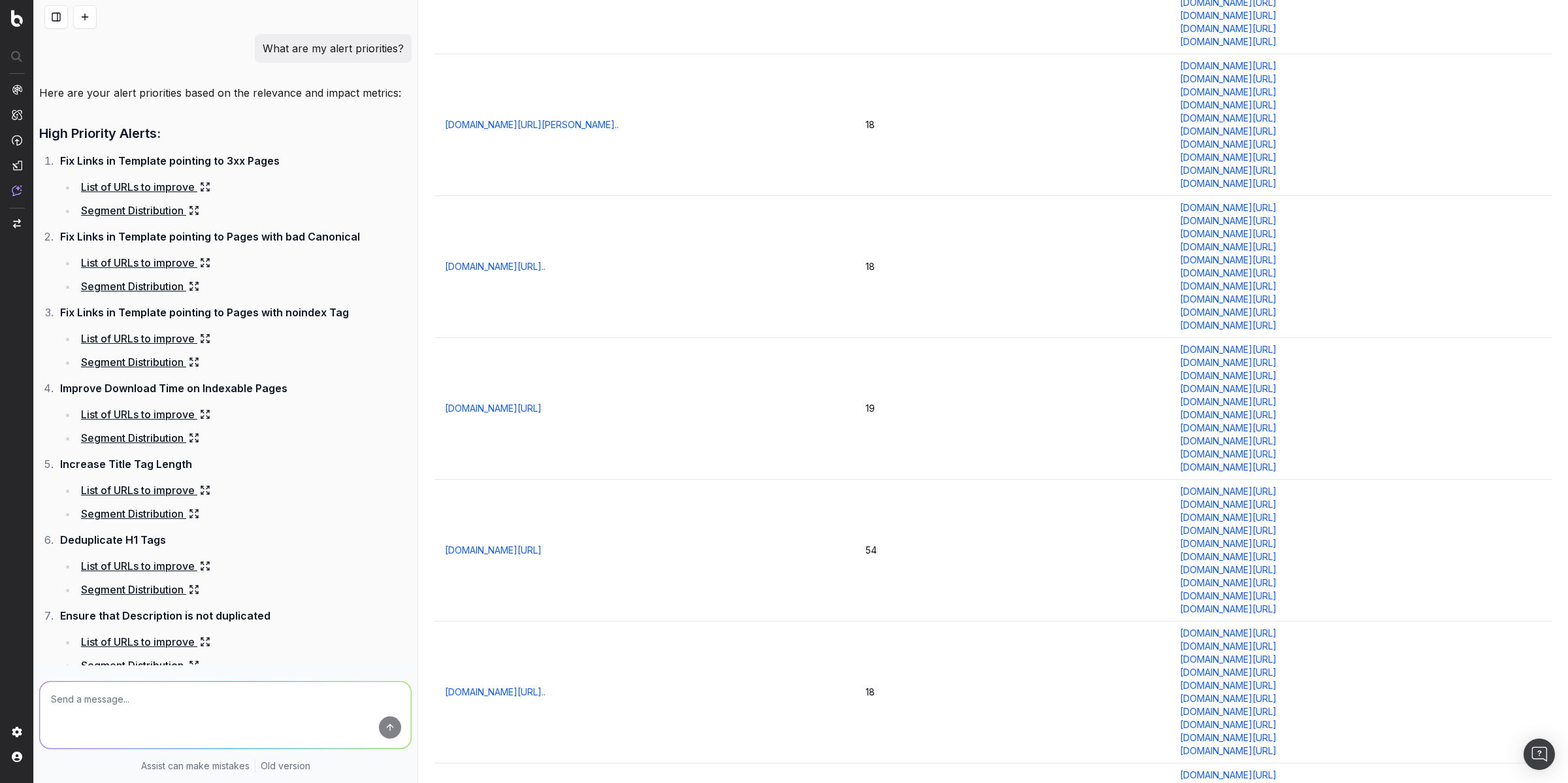
click at [1169, 495] on td "decider.com/?s decider.com/what-to-watch/mood/nostalgic/ decider.com/what-to-wa…" at bounding box center [1360, 550] width 383 height 142
copy td "decider.com/?s decider.com/what-to-watch/mood/nostalgic/ decider.com/what-to-wa…"
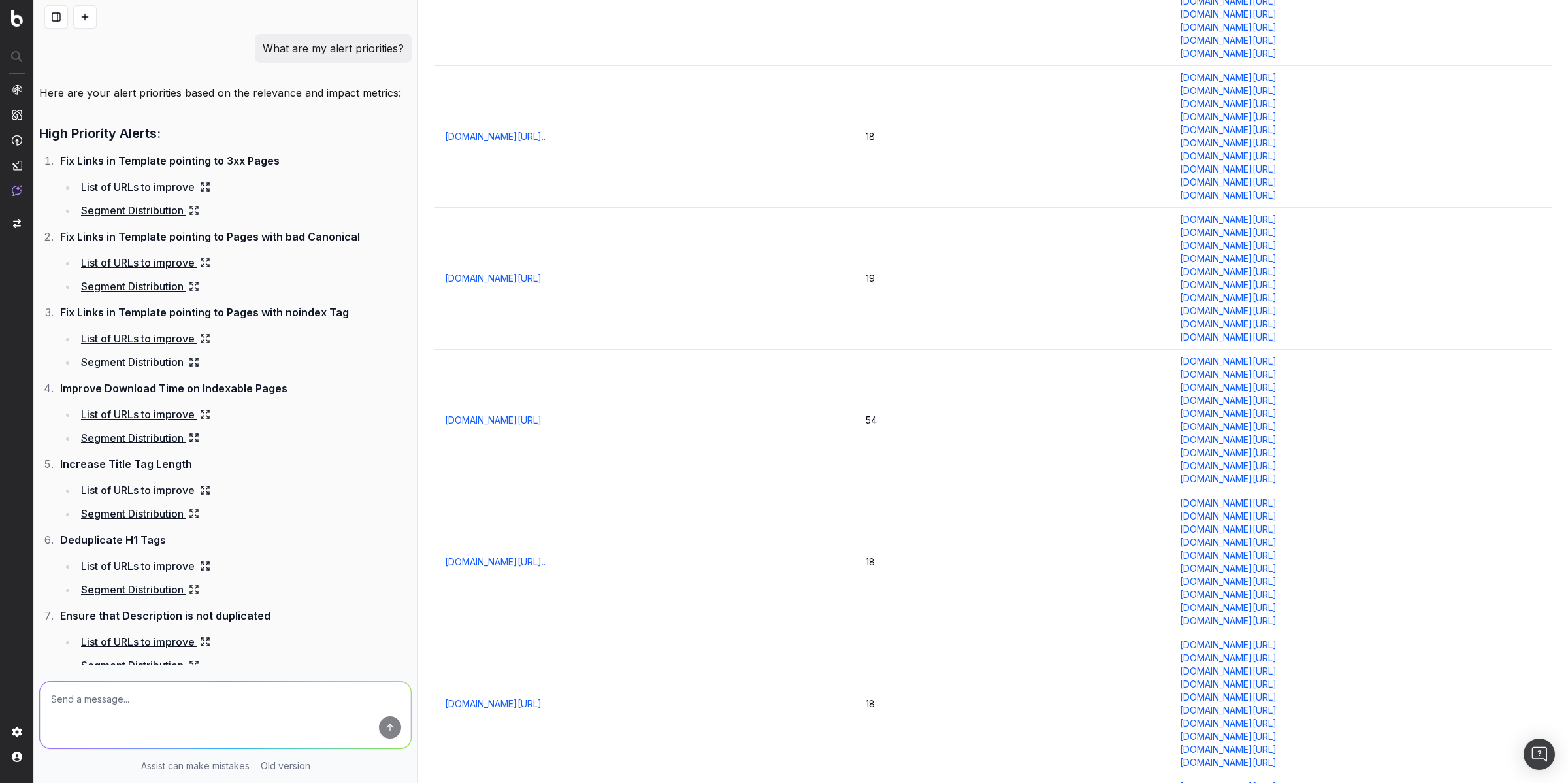
scroll to position [456, 0]
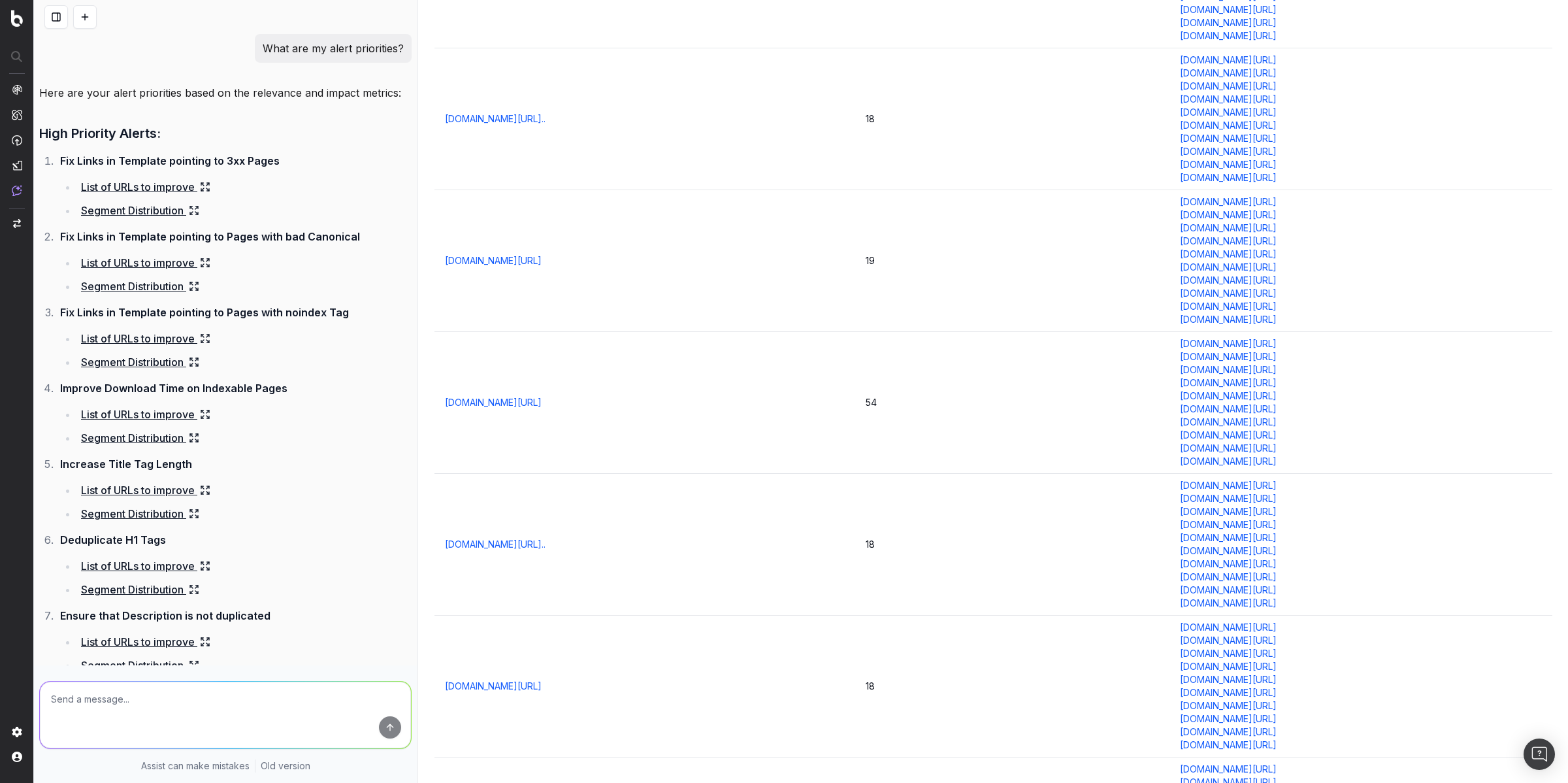
click at [542, 404] on link "decider.com/what-to-watch/muriels-wedding/" at bounding box center [493, 402] width 97 height 13
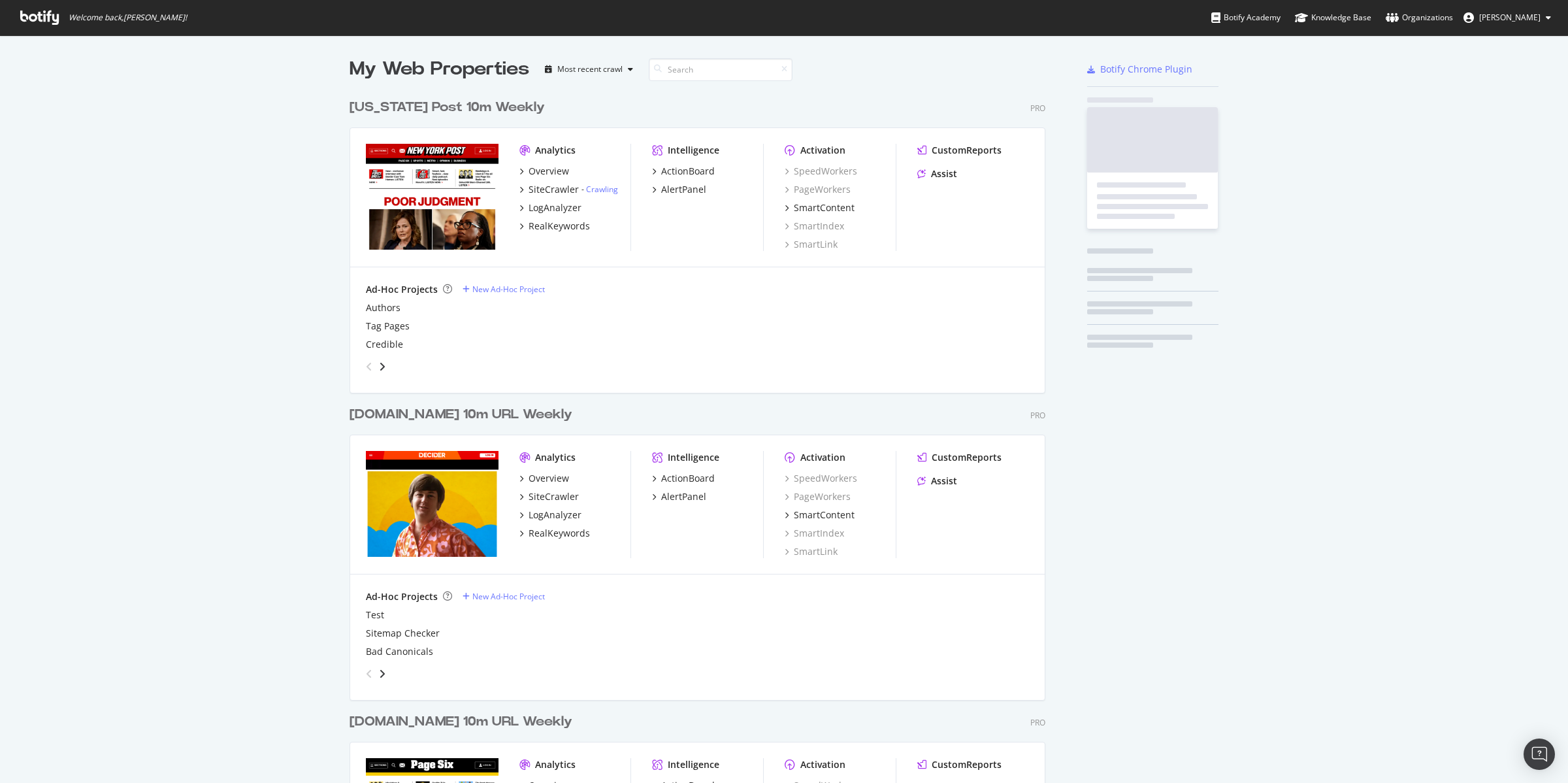
scroll to position [1553, 693]
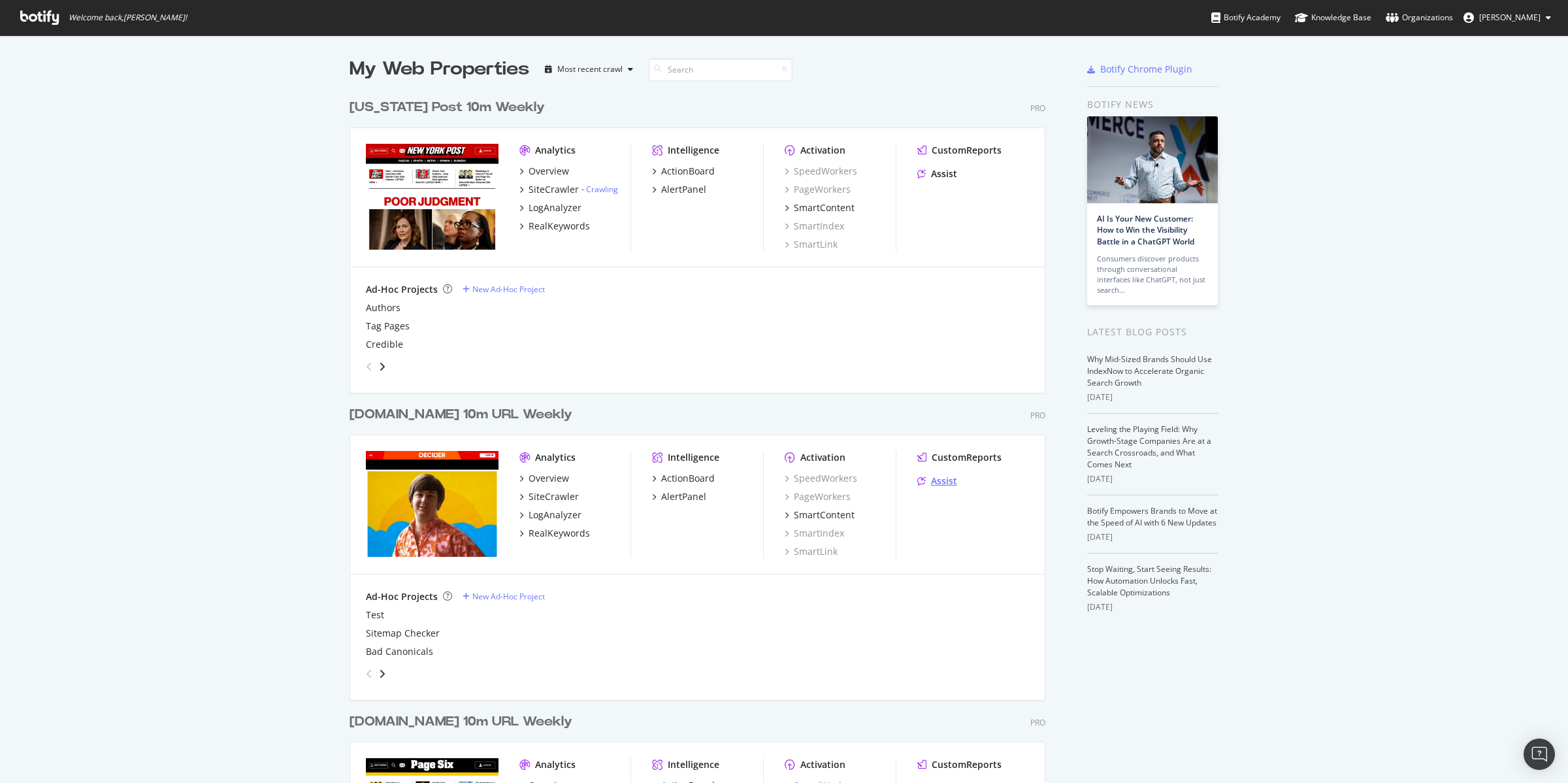
click at [942, 480] on div "Assist" at bounding box center [944, 481] width 26 height 13
